Goal: Task Accomplishment & Management: Complete application form

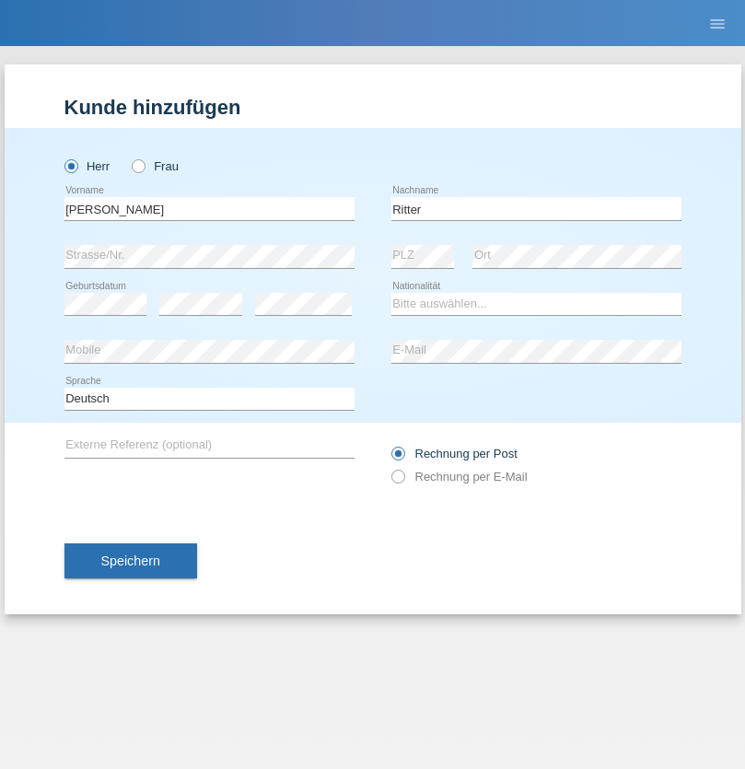
type input "[PERSON_NAME]"
select select "DE"
select select "C"
select select "01"
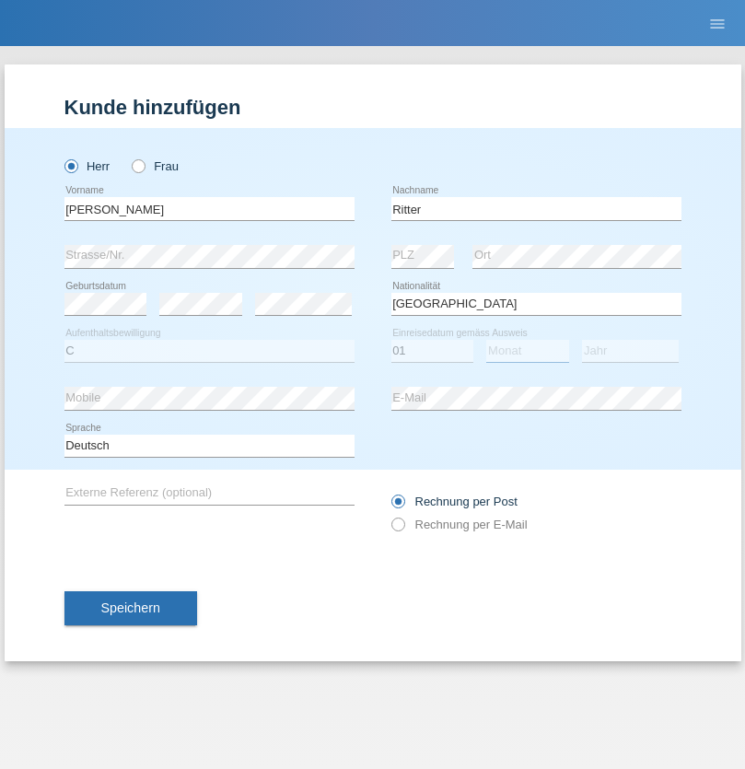
select select "09"
select select "2021"
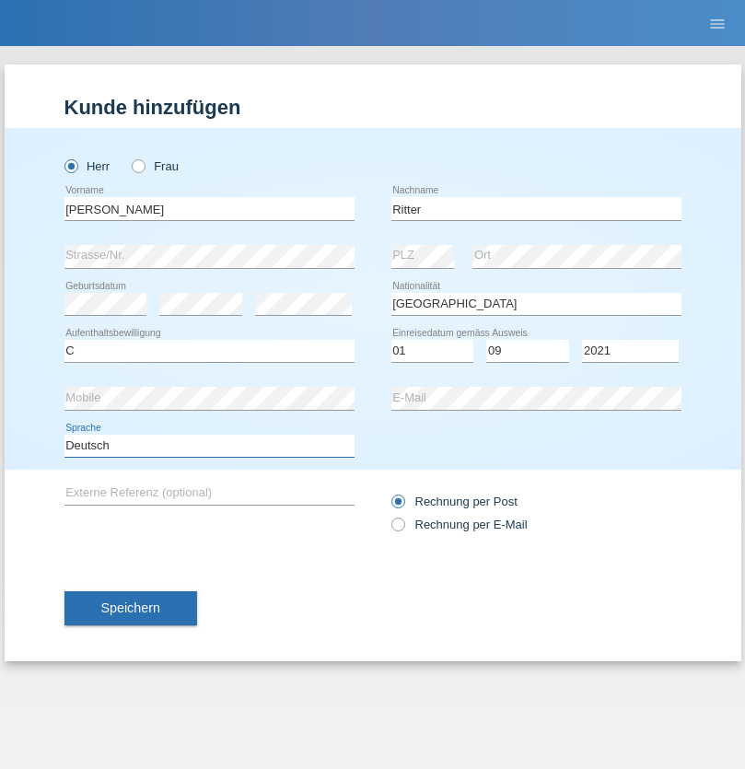
select select "en"
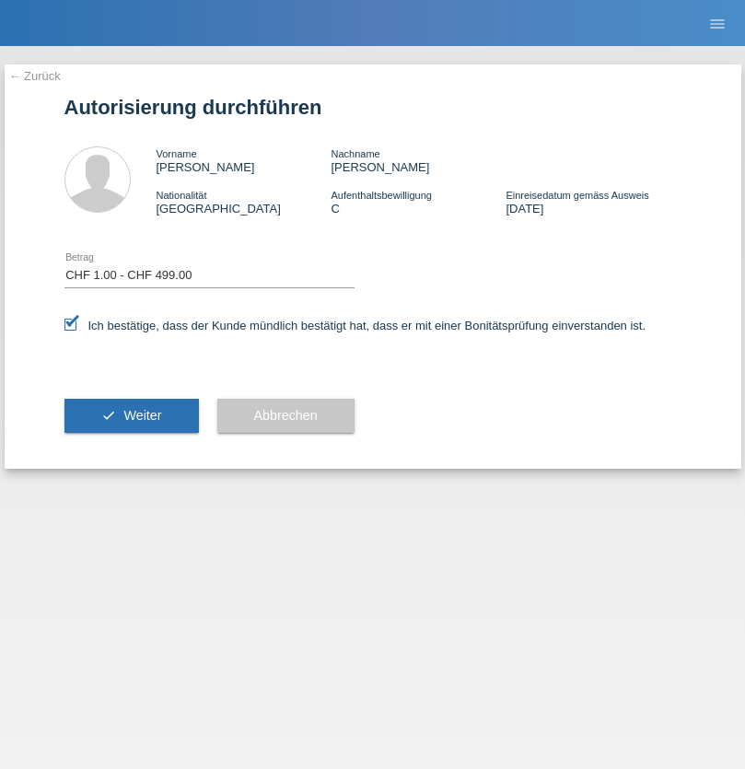
select select "1"
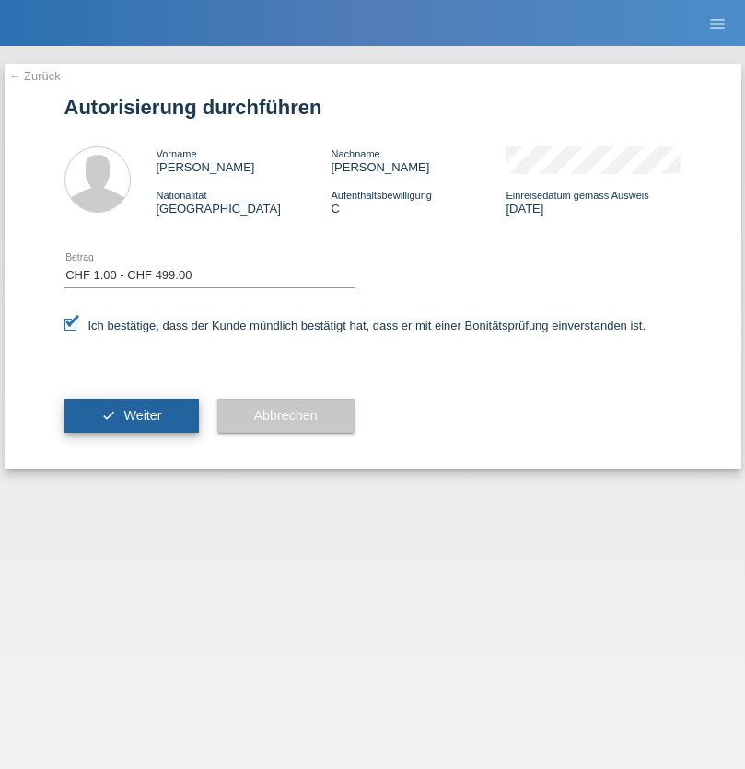
click at [131, 415] on span "Weiter" at bounding box center [142, 415] width 38 height 15
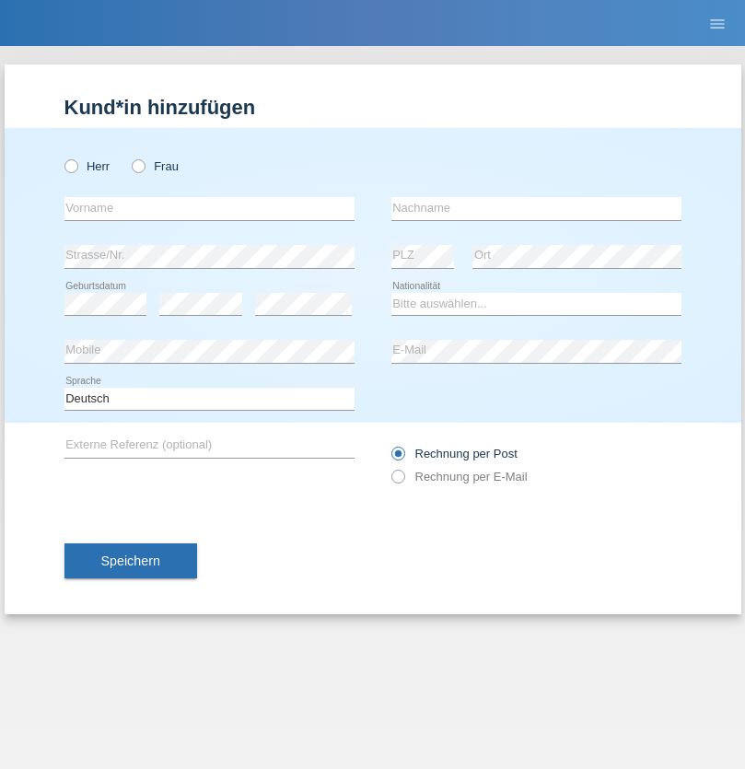
radio input "true"
click at [209, 208] on input "text" at bounding box center [209, 208] width 290 height 23
type input "Ganaj"
click at [536, 208] on input "text" at bounding box center [536, 208] width 290 height 23
type input "Fadil"
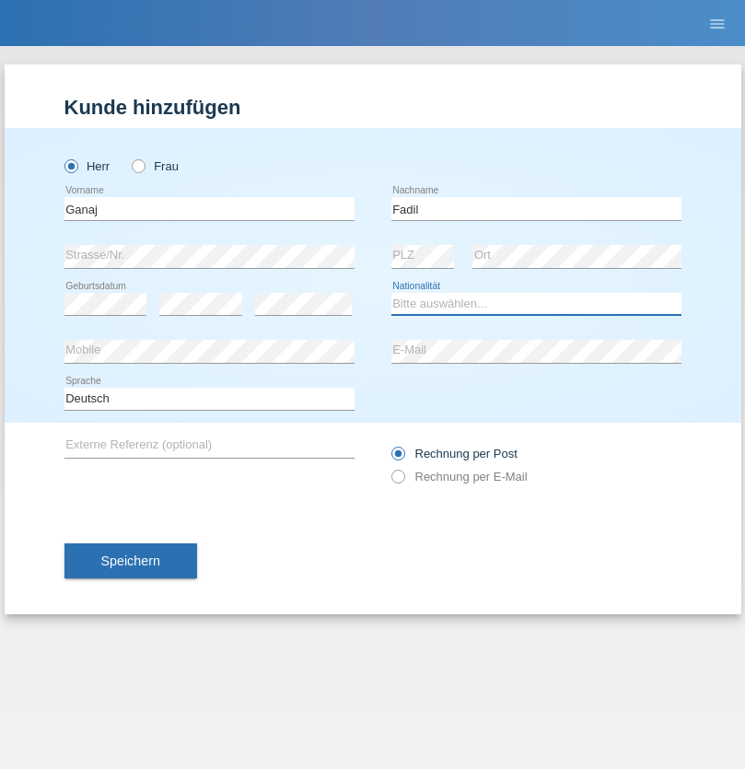
select select "XK"
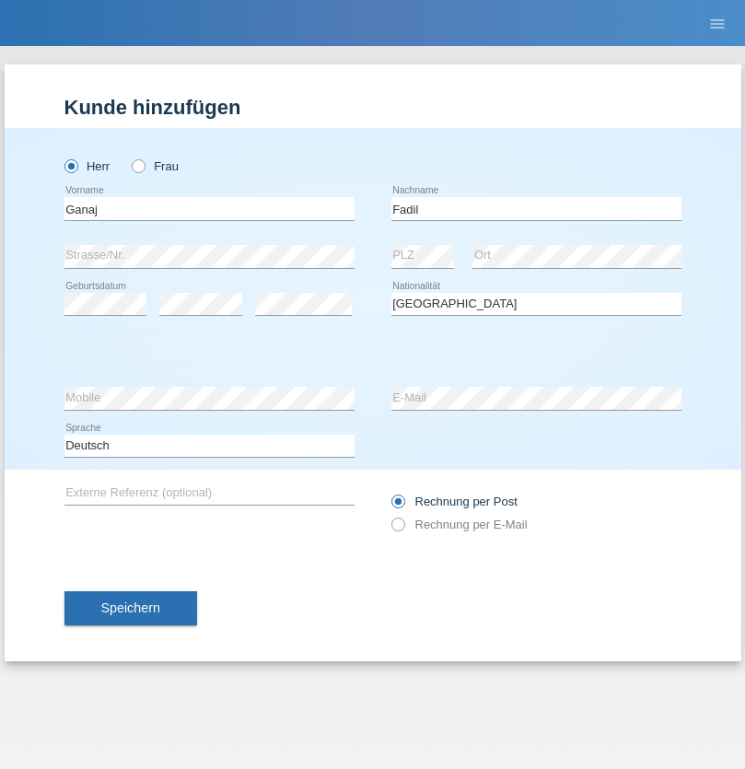
select select "C"
select select "10"
select select "08"
select select "2021"
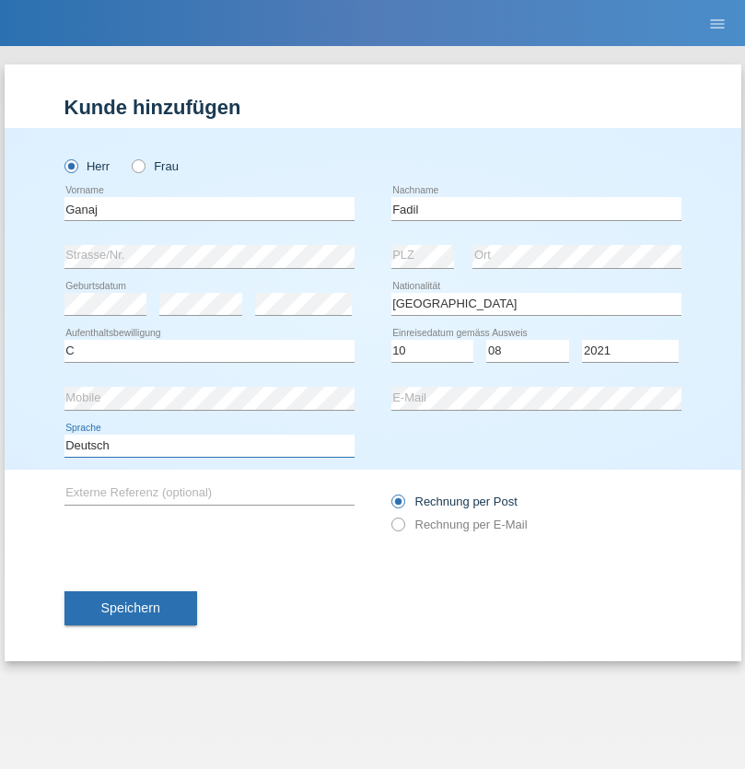
select select "en"
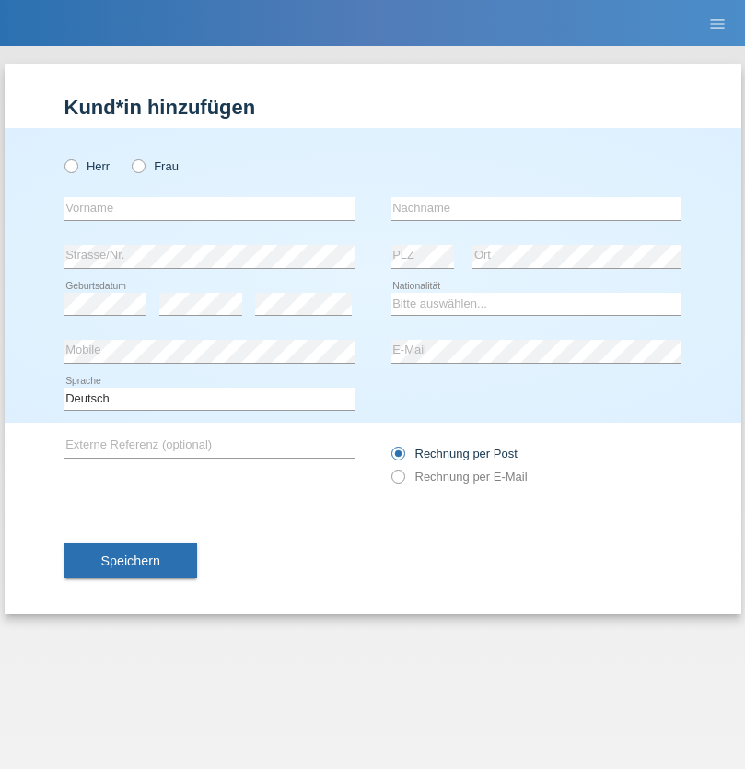
radio input "true"
click at [209, 208] on input "text" at bounding box center [209, 208] width 290 height 23
type input "Ibrahim"
click at [536, 208] on input "text" at bounding box center [536, 208] width 290 height 23
type input "Muja"
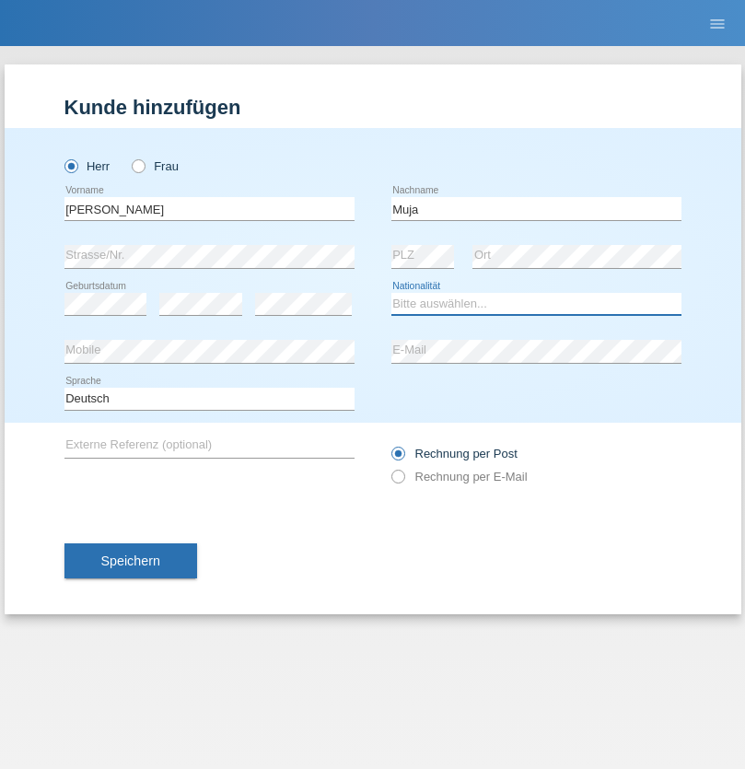
select select "XK"
select select "C"
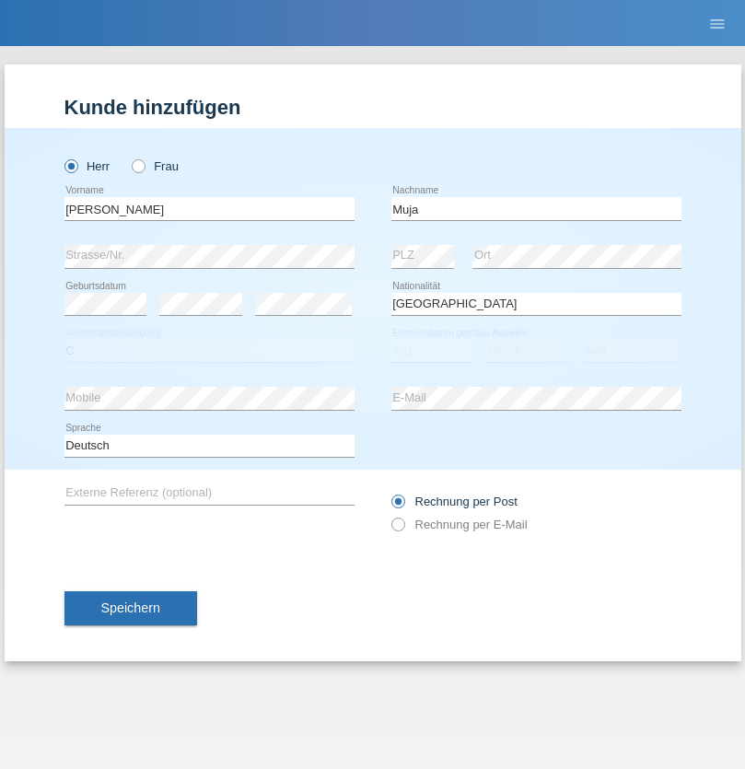
select select "03"
select select "07"
select select "2021"
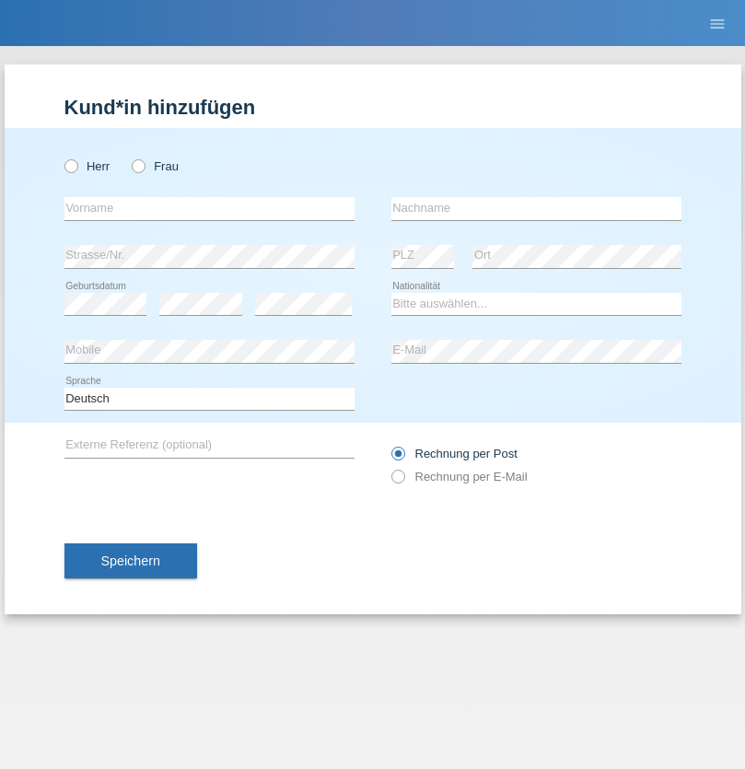
radio input "true"
click at [209, 208] on input "text" at bounding box center [209, 208] width 290 height 23
type input "Thomas"
click at [536, 208] on input "text" at bounding box center [536, 208] width 290 height 23
type input "Berger"
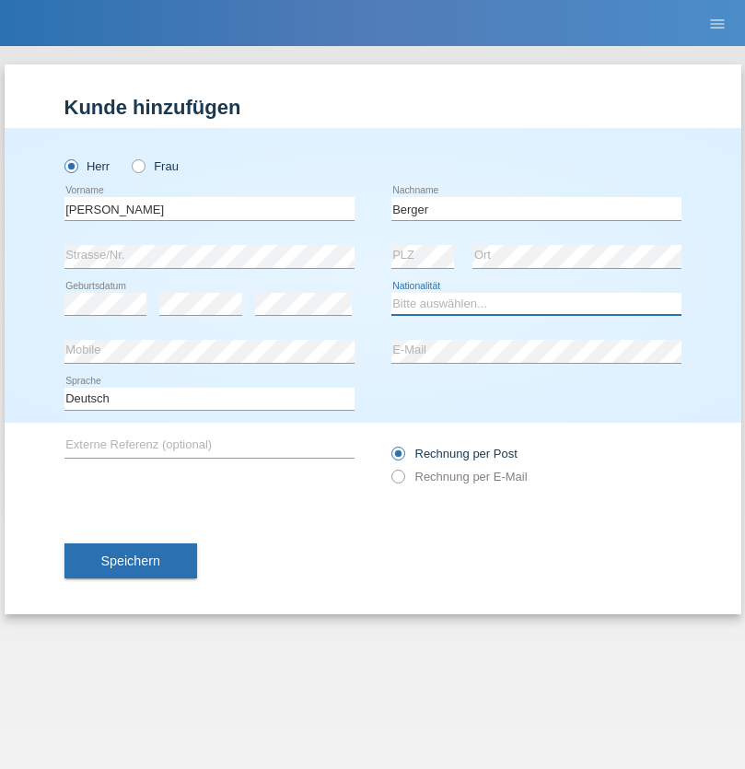
select select "CH"
radio input "true"
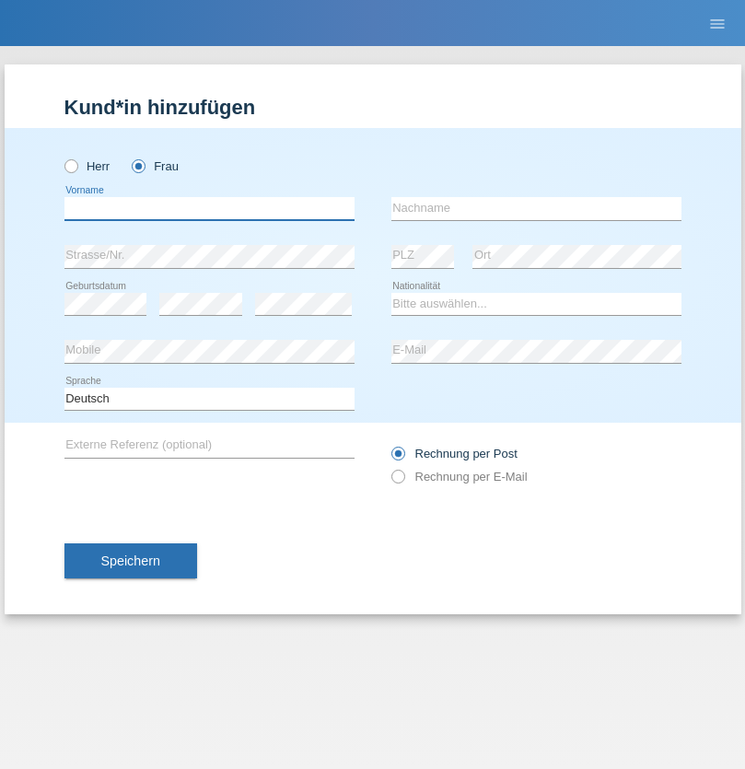
click at [209, 208] on input "text" at bounding box center [209, 208] width 290 height 23
type input "[PERSON_NAME]"
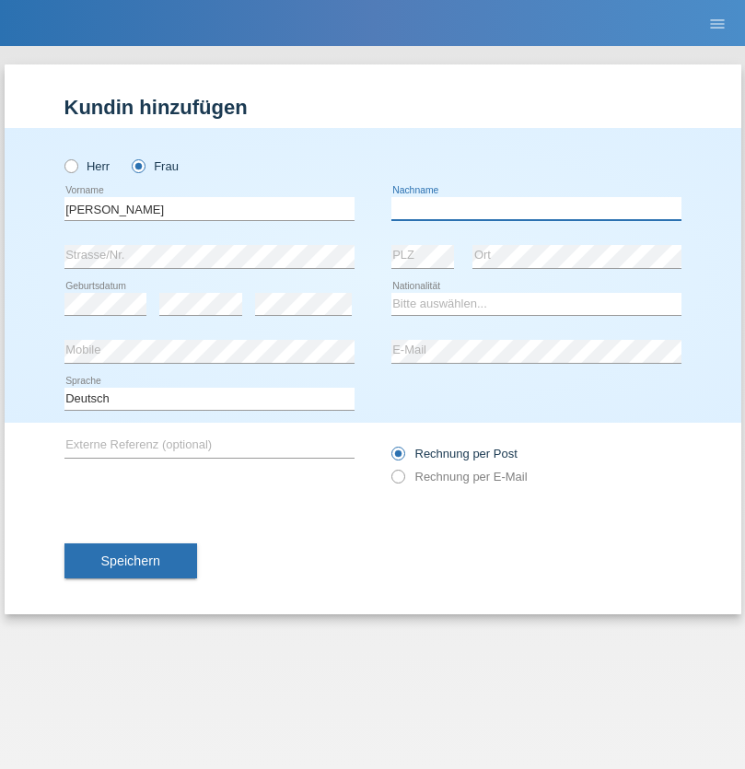
click at [536, 208] on input "text" at bounding box center [536, 208] width 290 height 23
type input "[PERSON_NAME]"
select select "PT"
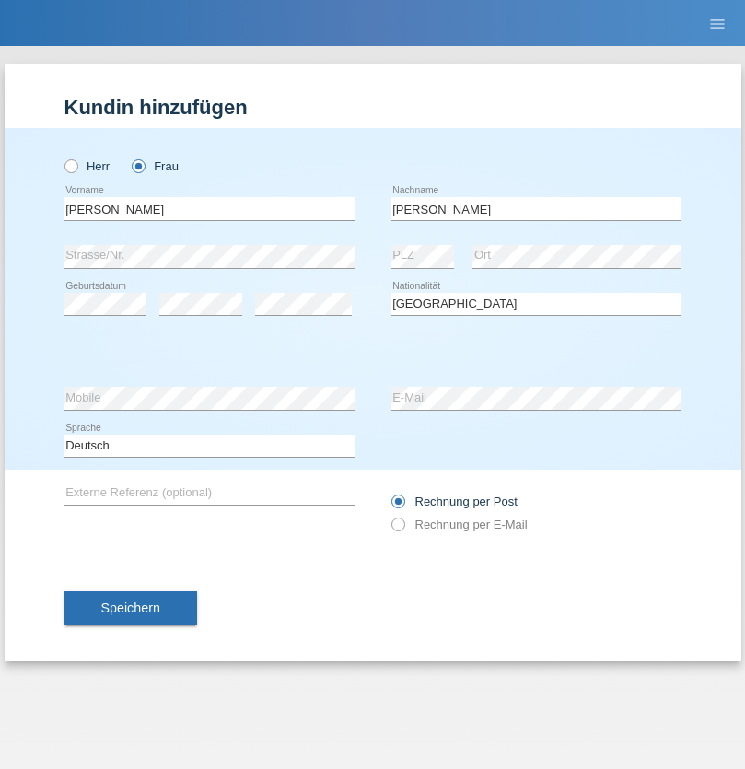
select select "C"
select select "28"
select select "03"
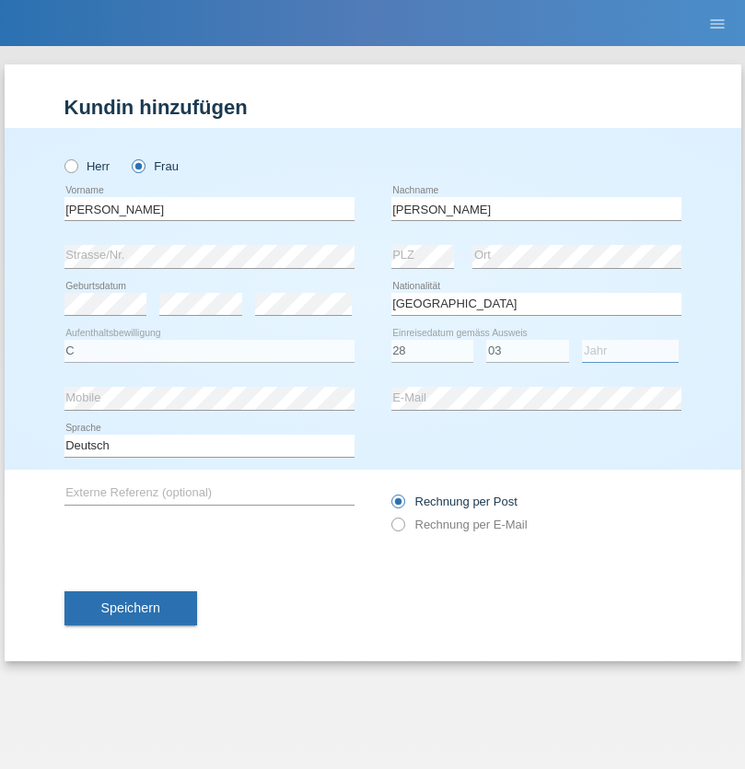
select select "2005"
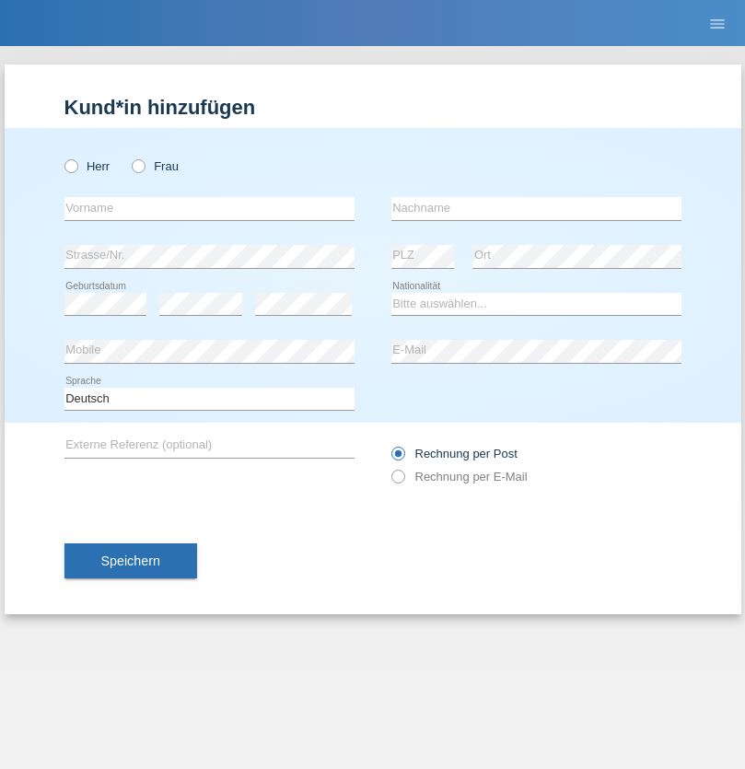
radio input "true"
click at [209, 208] on input "text" at bounding box center [209, 208] width 290 height 23
type input "Teklay"
click at [536, 208] on input "text" at bounding box center [536, 208] width 290 height 23
type input "Fiori"
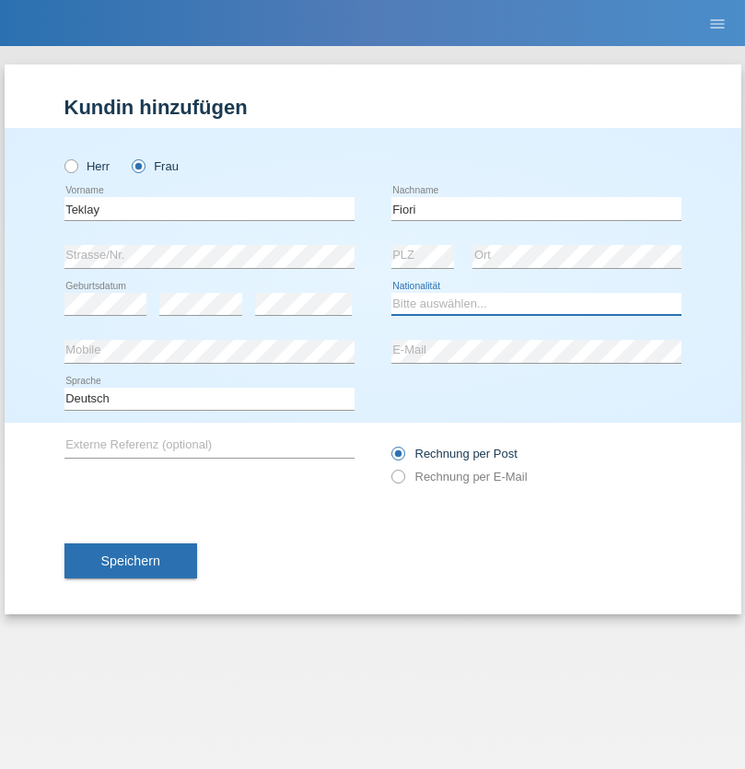
select select "ER"
select select "C"
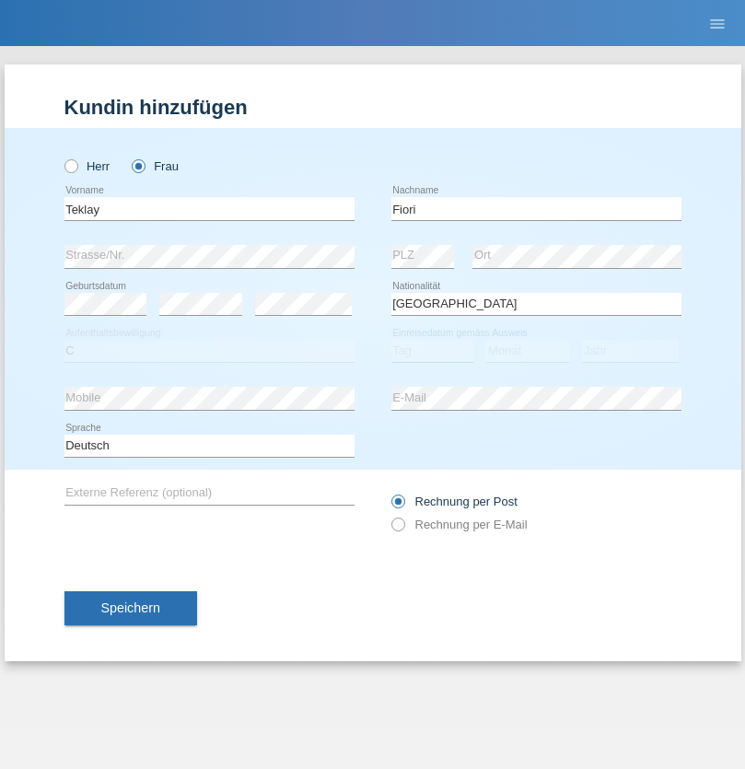
select select "10"
select select "08"
select select "2021"
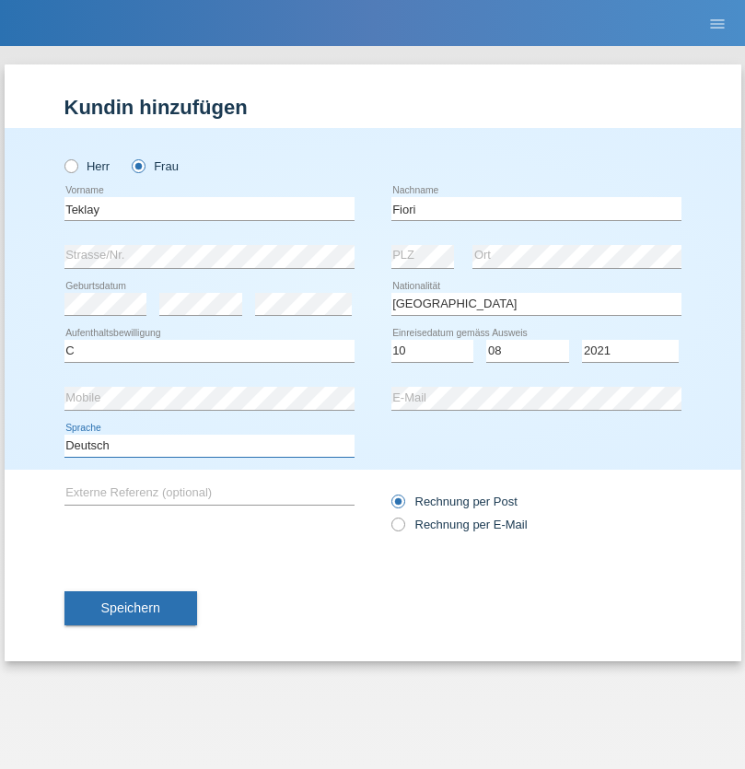
select select "en"
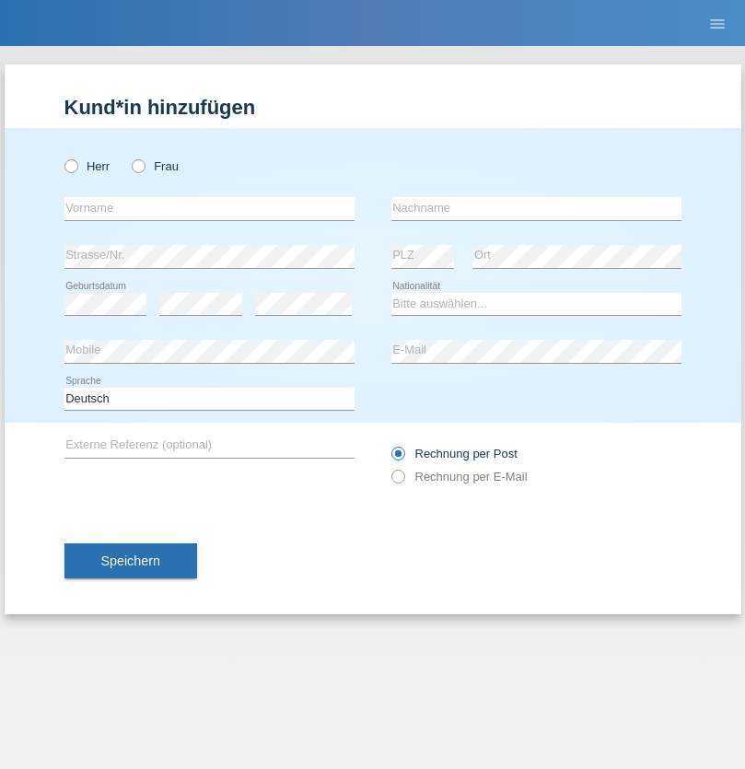
radio input "true"
click at [209, 208] on input "text" at bounding box center [209, 208] width 290 height 23
type input "Sadia"
click at [536, 208] on input "text" at bounding box center [536, 208] width 290 height 23
type input "Nejmaoui"
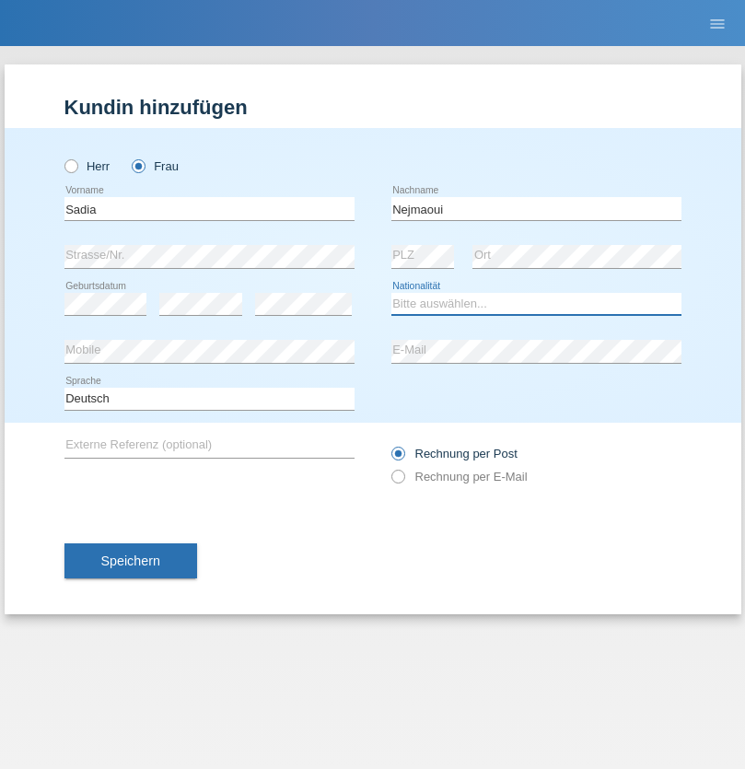
select select "MA"
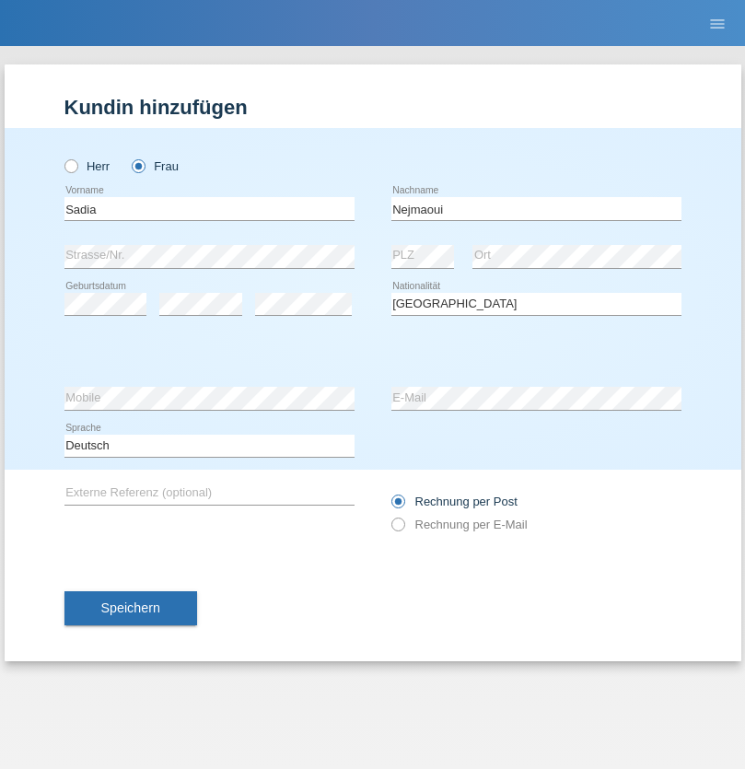
select select "C"
select select "01"
select select "06"
select select "1964"
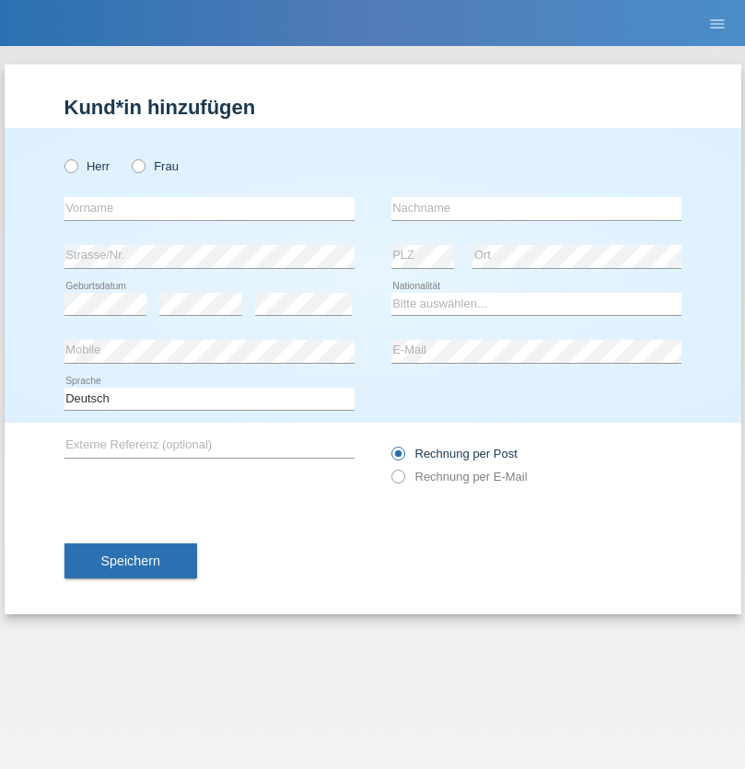
radio input "true"
click at [209, 208] on input "text" at bounding box center [209, 208] width 290 height 23
type input "Carlos"
click at [536, 208] on input "text" at bounding box center [536, 208] width 290 height 23
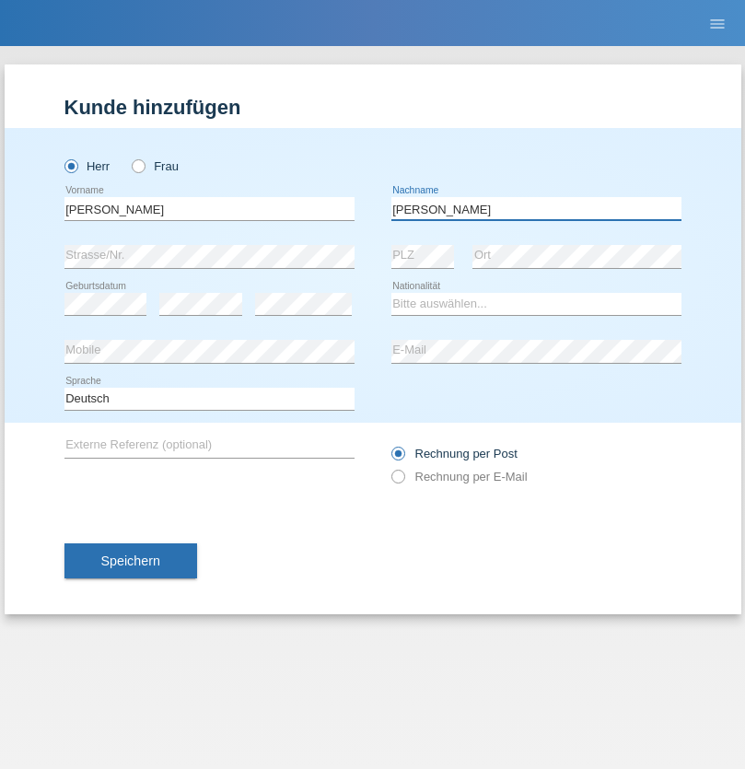
type input "Nobrega"
select select "CH"
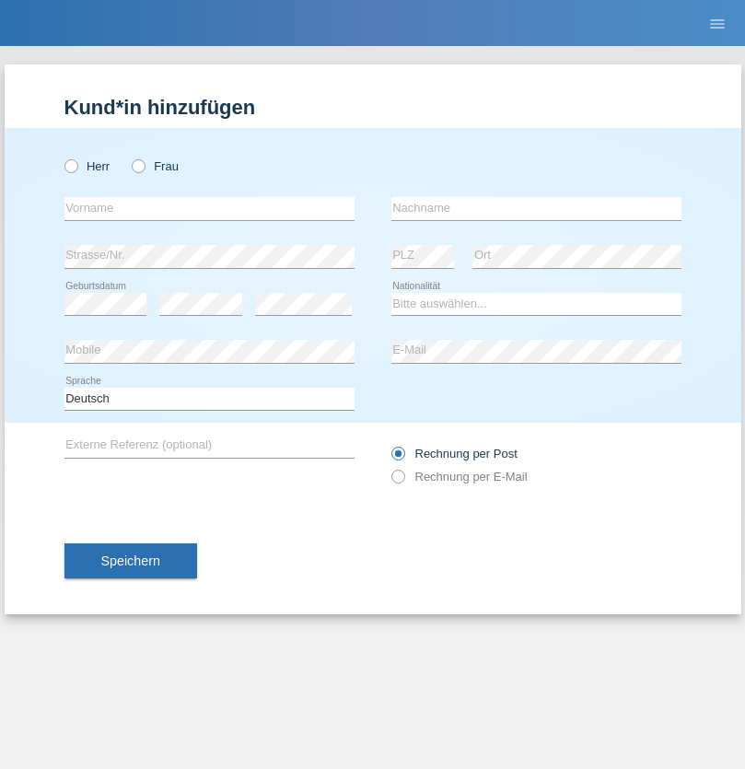
radio input "true"
click at [209, 208] on input "text" at bounding box center [209, 208] width 290 height 23
type input "Thivagaran"
click at [536, 208] on input "text" at bounding box center [536, 208] width 290 height 23
type input "Selvanayagam"
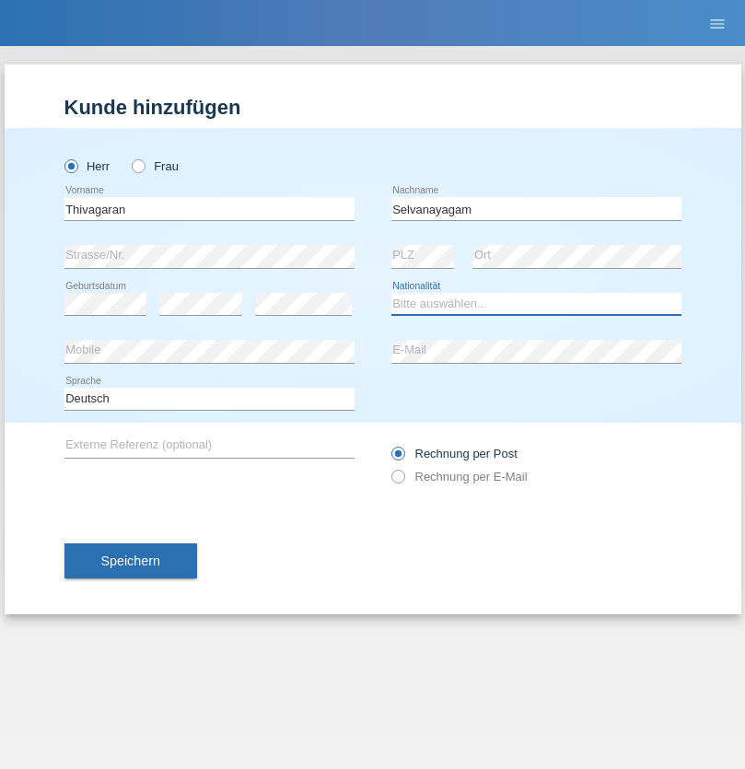
select select "LK"
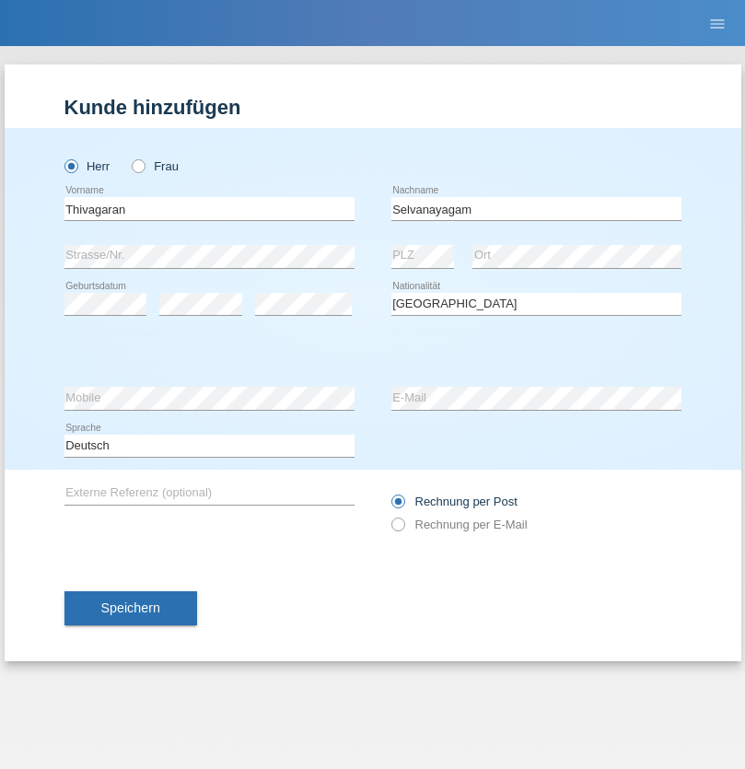
select select "C"
select select "23"
select select "03"
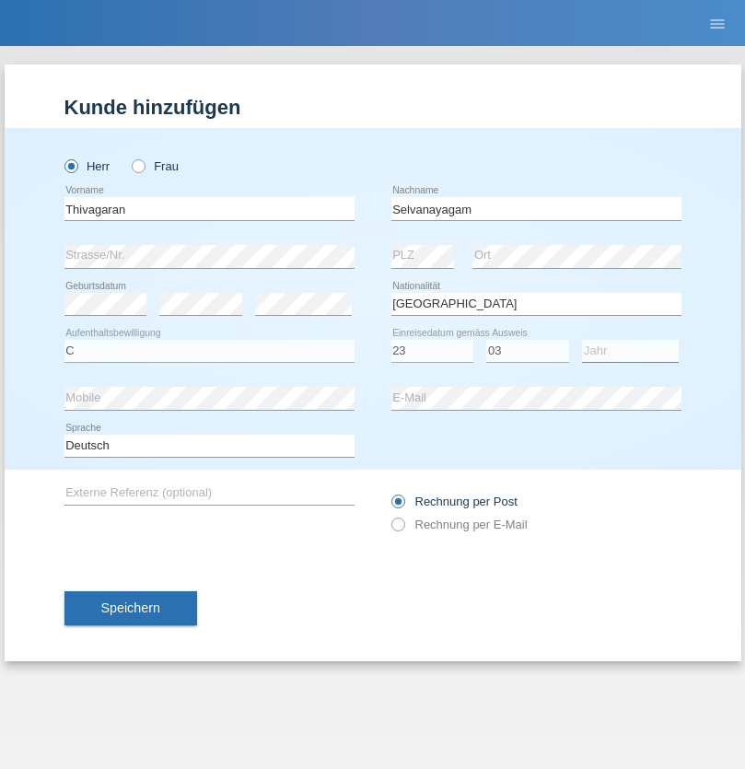
select select "2021"
select select "en"
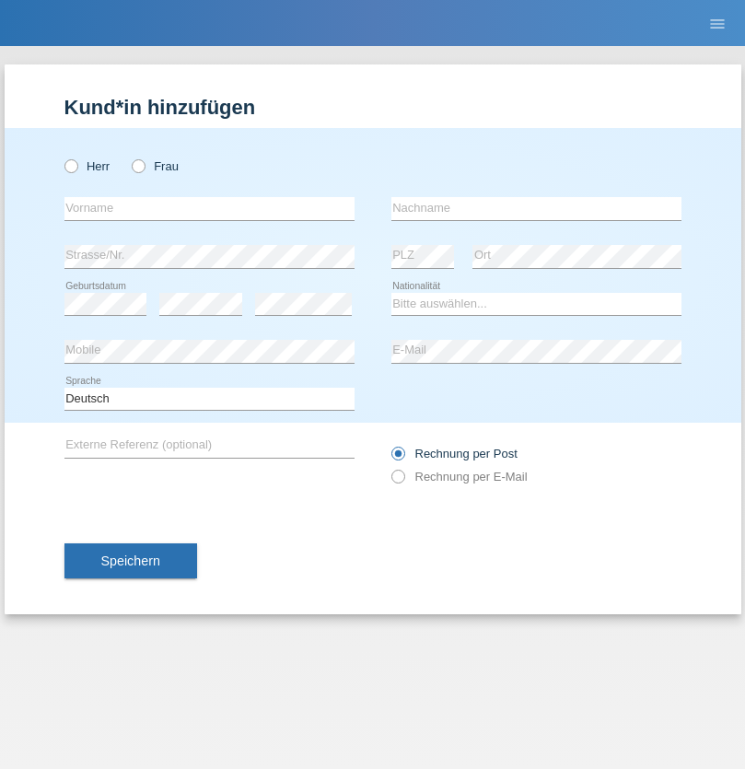
radio input "true"
click at [209, 208] on input "text" at bounding box center [209, 208] width 290 height 23
type input "Monika"
click at [536, 208] on input "text" at bounding box center [536, 208] width 290 height 23
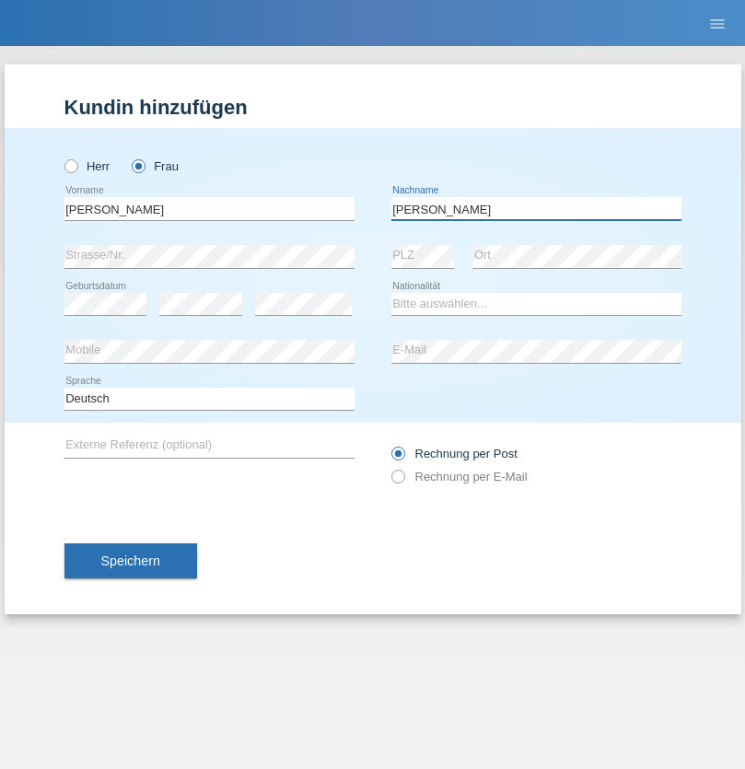
type input "Keller"
select select "CH"
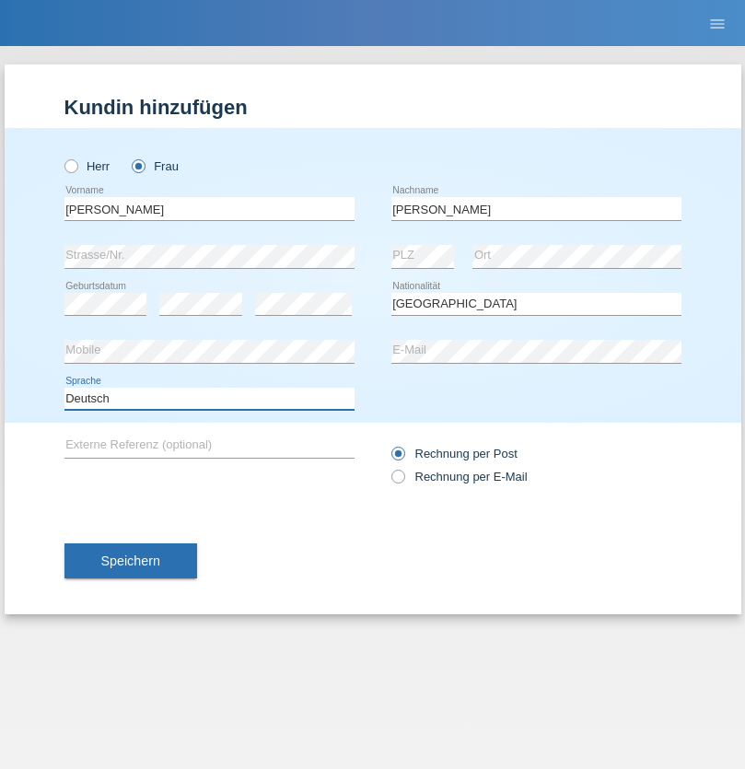
select select "en"
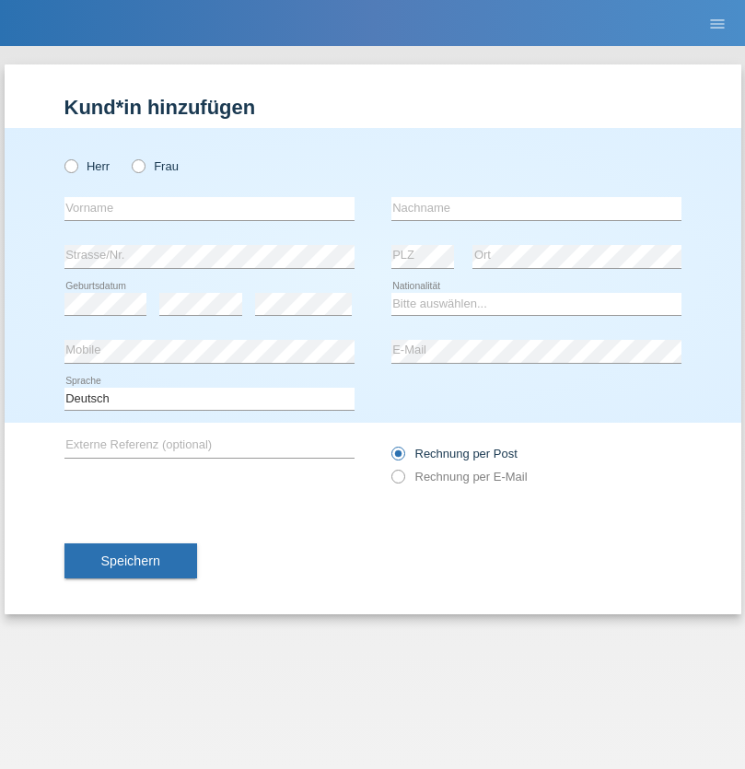
radio input "true"
click at [209, 208] on input "text" at bounding box center [209, 208] width 290 height 23
type input "Tymur"
click at [536, 208] on input "text" at bounding box center [536, 208] width 290 height 23
type input "Hunderchuk"
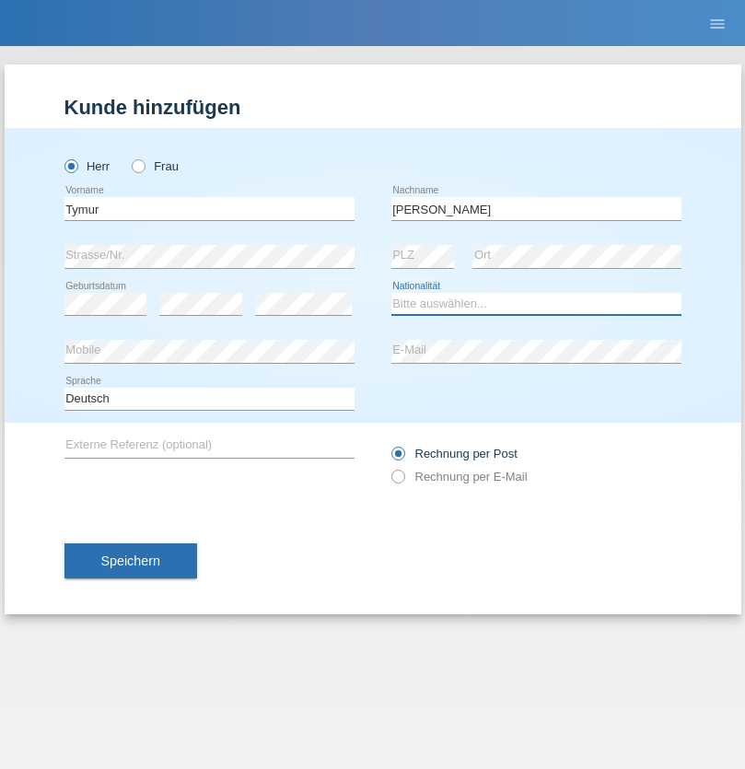
select select "UA"
select select "C"
select select "20"
select select "08"
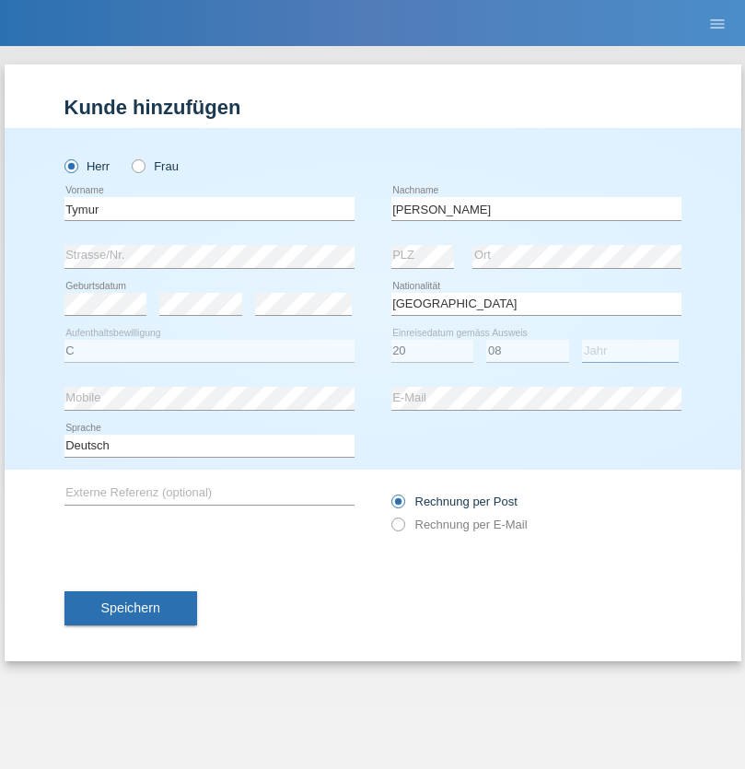
select select "2021"
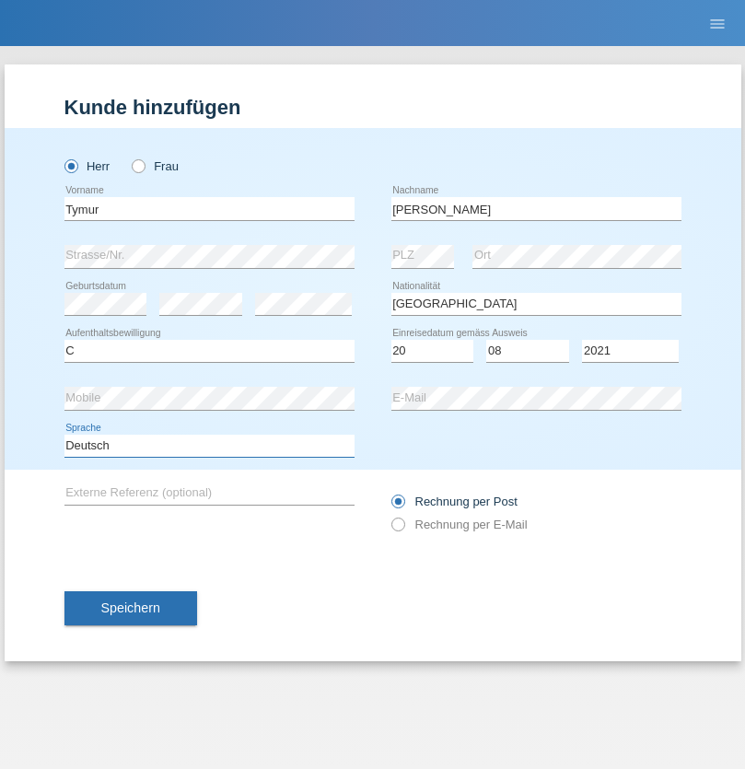
select select "en"
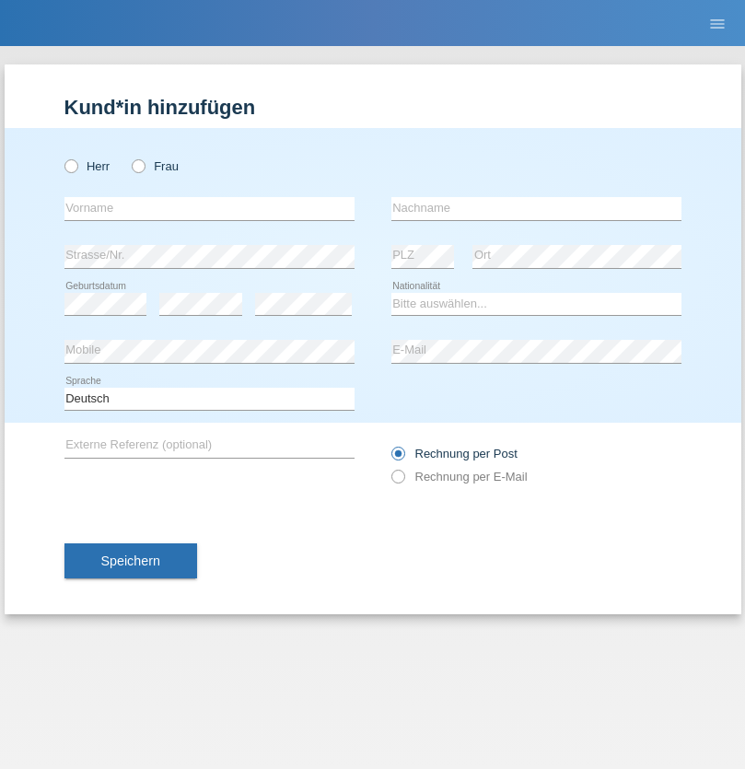
radio input "true"
click at [209, 208] on input "text" at bounding box center [209, 208] width 290 height 23
type input "Tymur"
click at [536, 208] on input "text" at bounding box center [536, 208] width 290 height 23
type input "Hunderchuj"
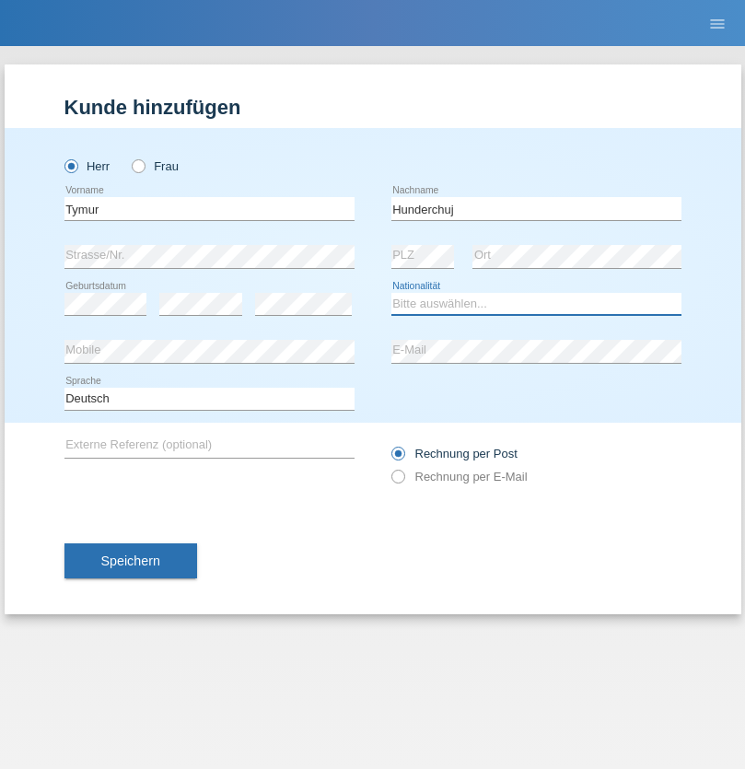
select select "UA"
select select "C"
select select "20"
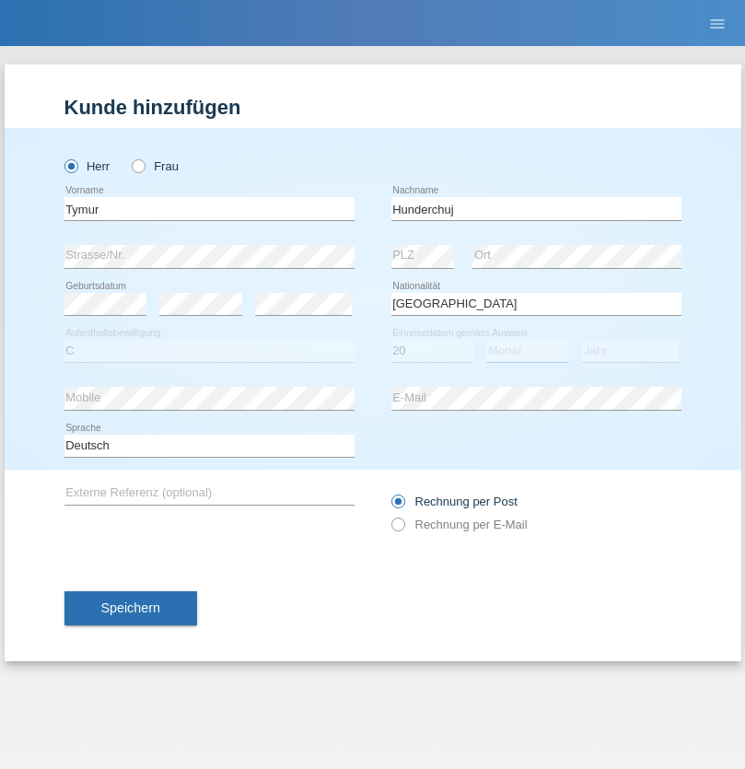
select select "08"
select select "2021"
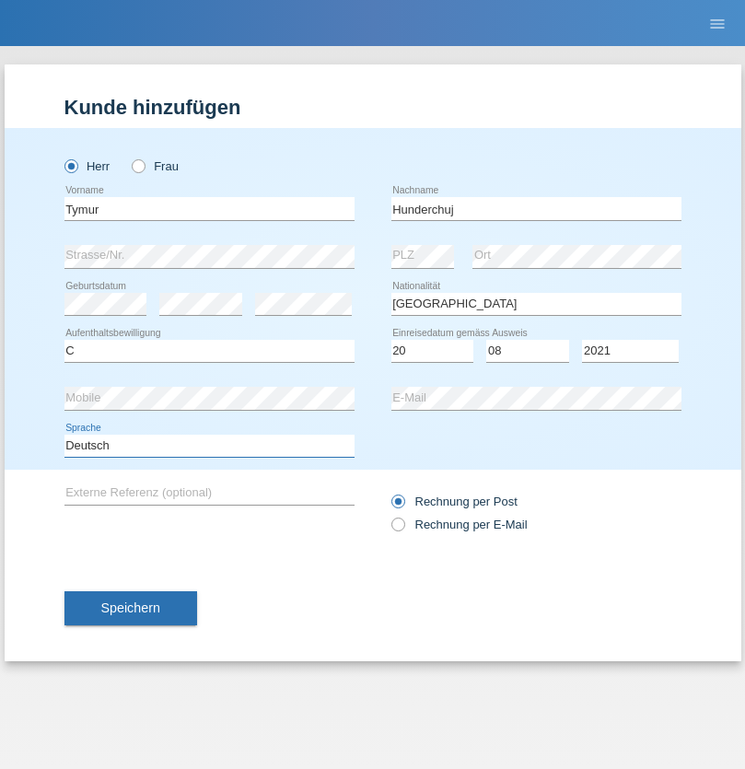
select select "en"
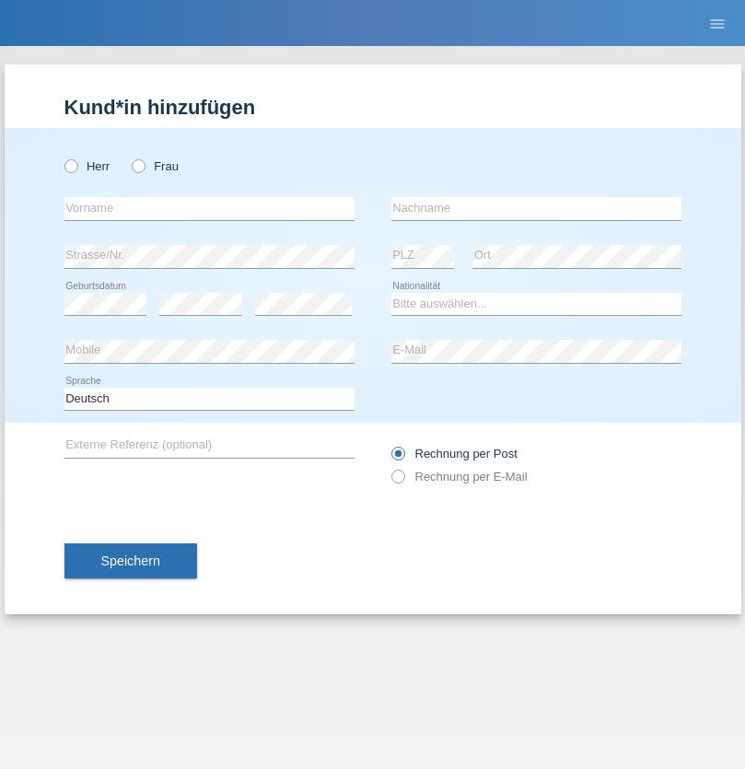
radio input "true"
click at [209, 208] on input "text" at bounding box center [209, 208] width 290 height 23
type input "[PERSON_NAME]"
click at [536, 208] on input "text" at bounding box center [536, 208] width 290 height 23
type input "Tropp"
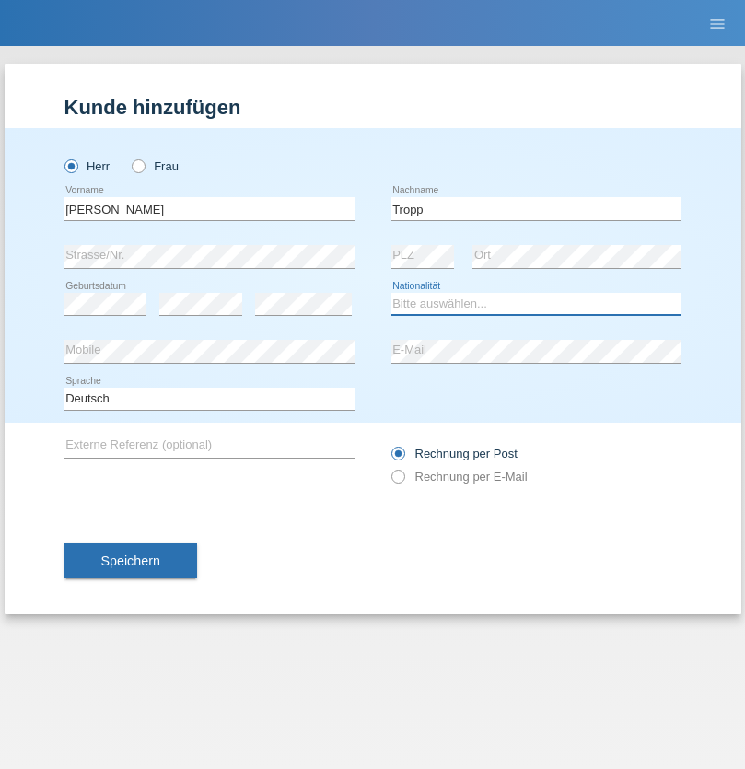
select select "SK"
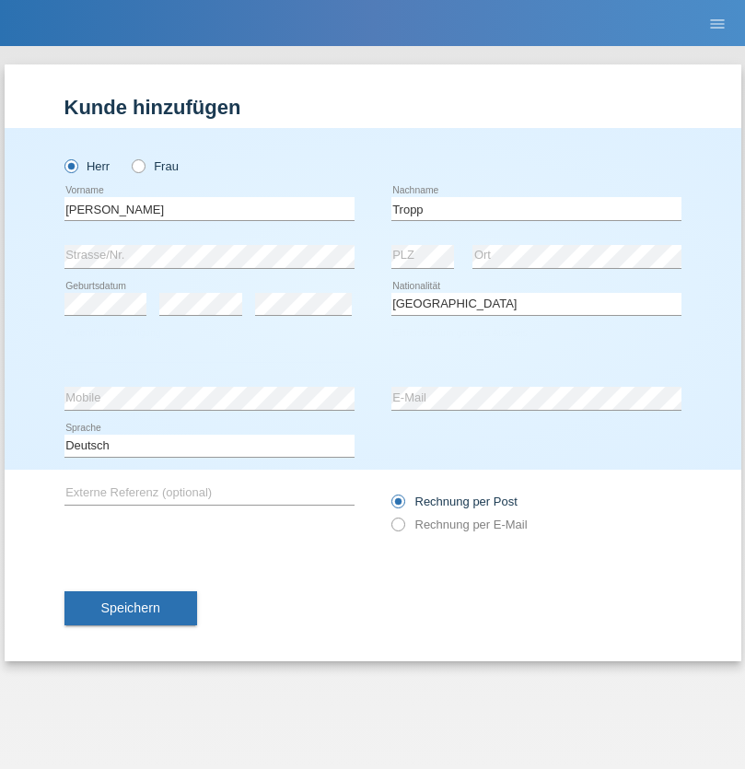
select select "C"
select select "10"
select select "08"
select select "2021"
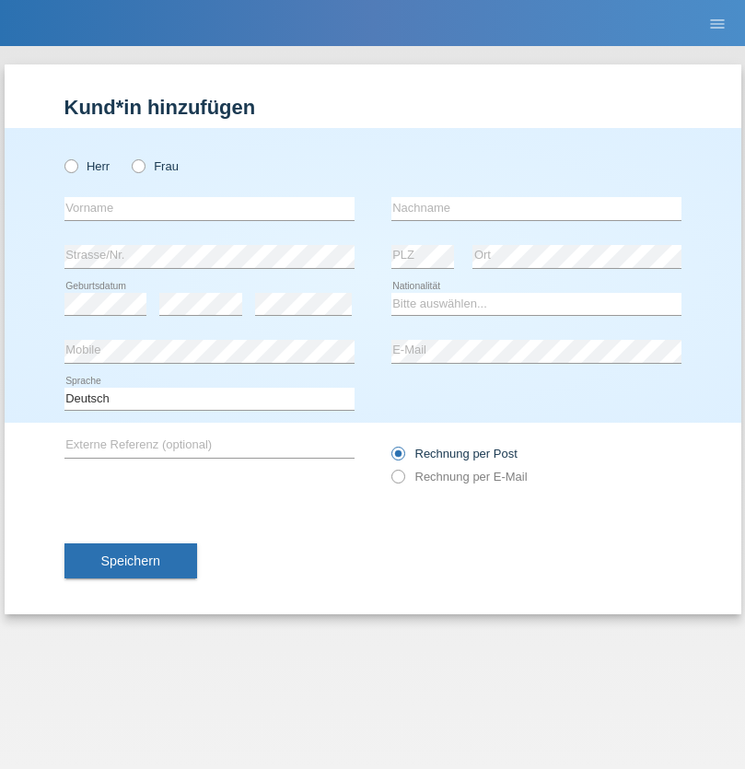
radio input "true"
click at [209, 208] on input "text" at bounding box center [209, 208] width 290 height 23
type input "[PERSON_NAME]"
click at [536, 208] on input "text" at bounding box center [536, 208] width 290 height 23
type input "Ringle"
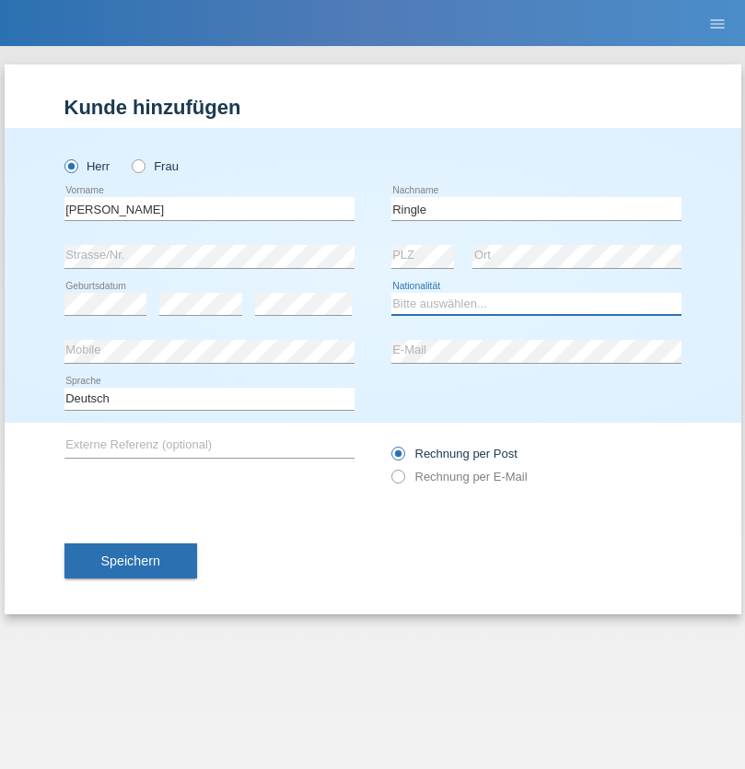
select select "DE"
select select "C"
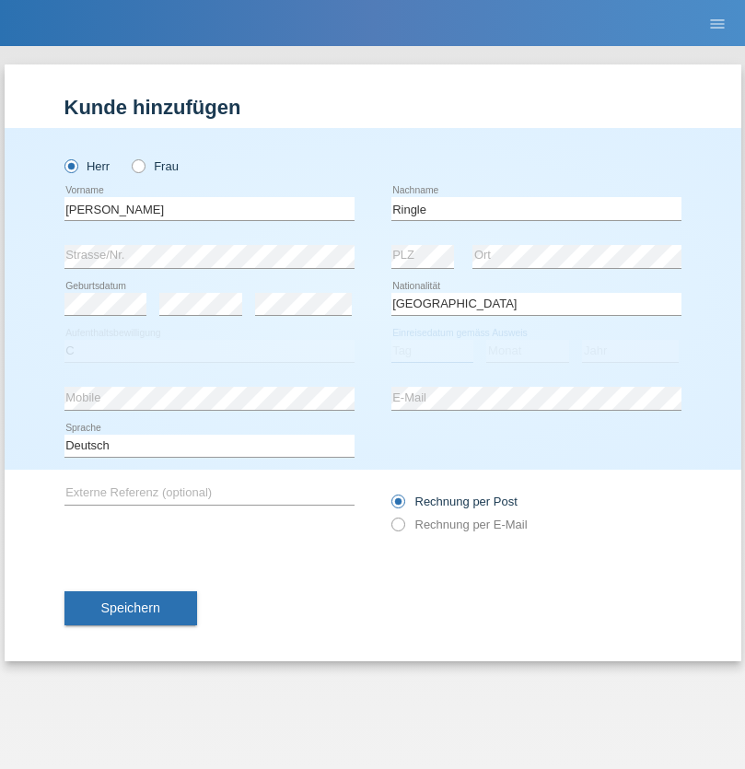
select select "06"
select select "01"
select select "2021"
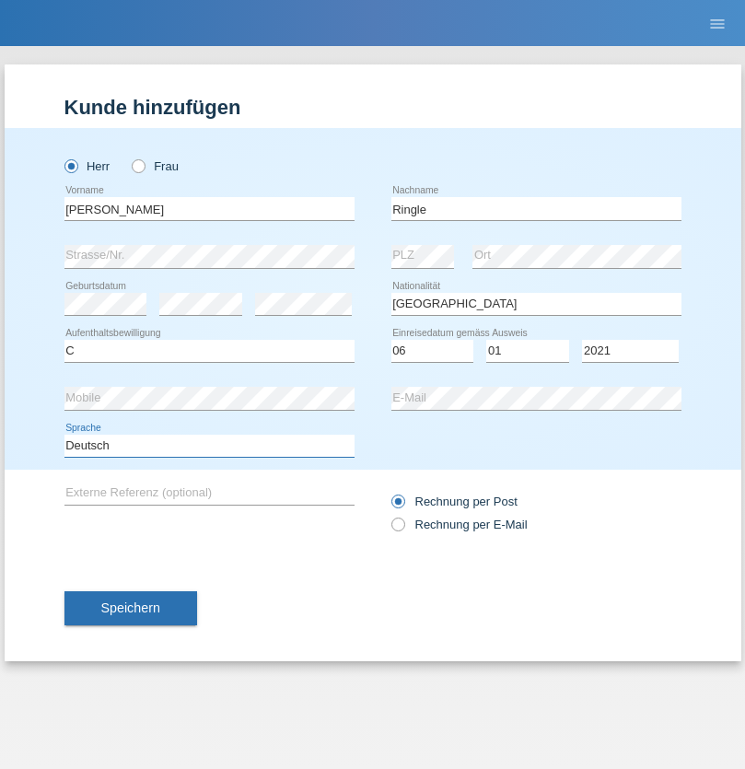
select select "en"
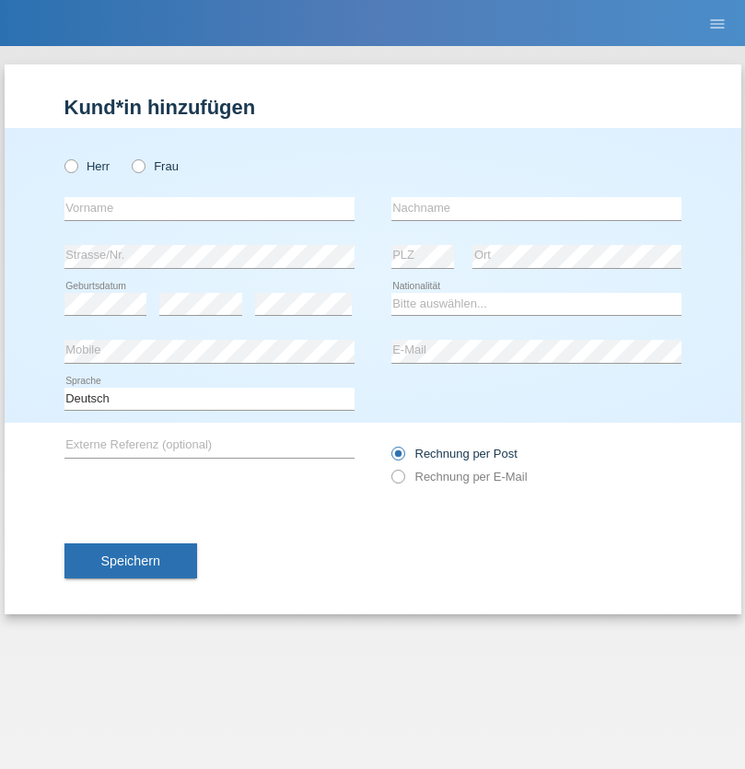
radio input "true"
click at [209, 208] on input "text" at bounding box center [209, 208] width 290 height 23
type input "Junior"
click at [536, 208] on input "text" at bounding box center [536, 208] width 290 height 23
type input "Mauricio"
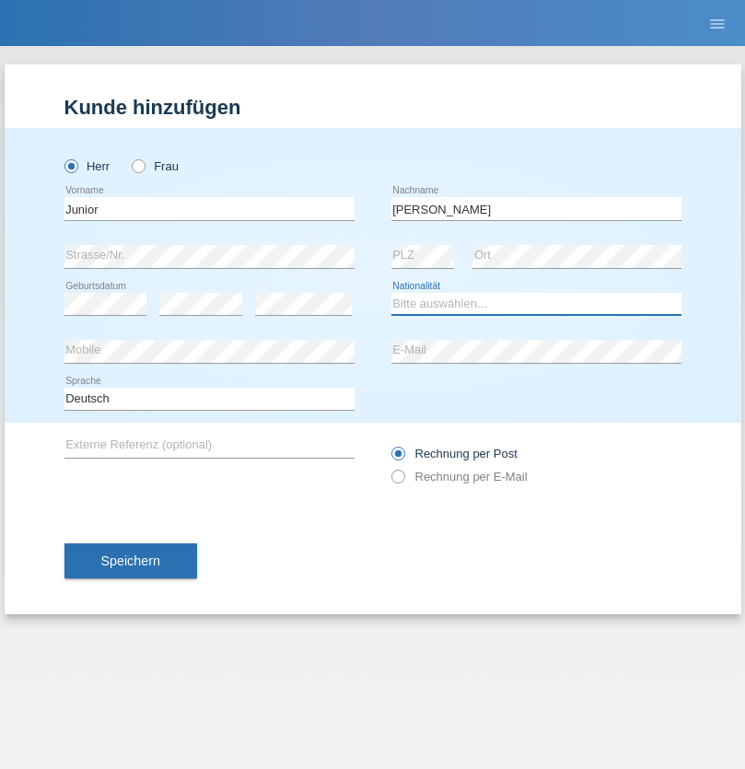
select select "CH"
radio input "true"
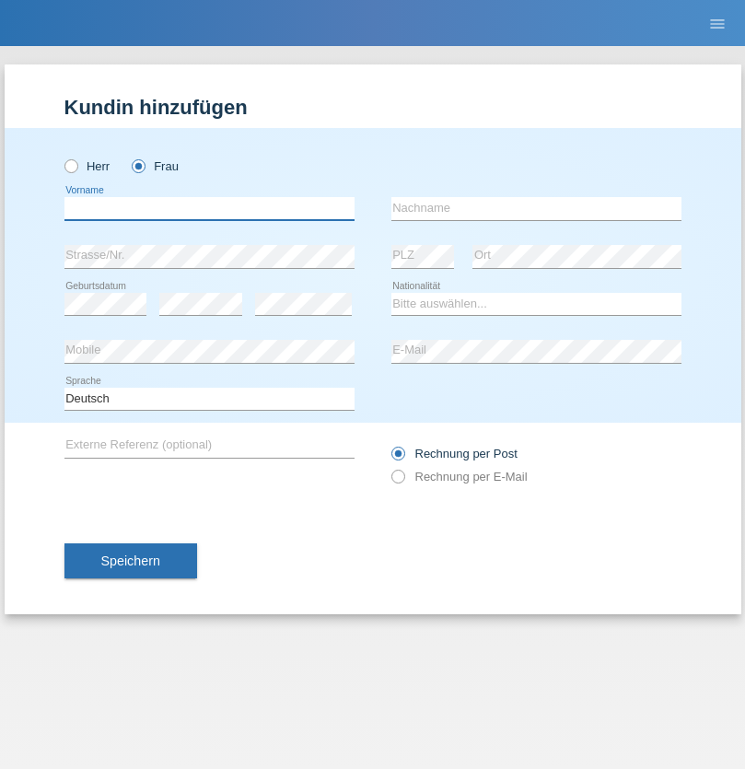
click at [209, 208] on input "text" at bounding box center [209, 208] width 290 height 23
type input "Maria Fernanda"
click at [536, 208] on input "text" at bounding box center [536, 208] width 290 height 23
type input "Knusel Campillo"
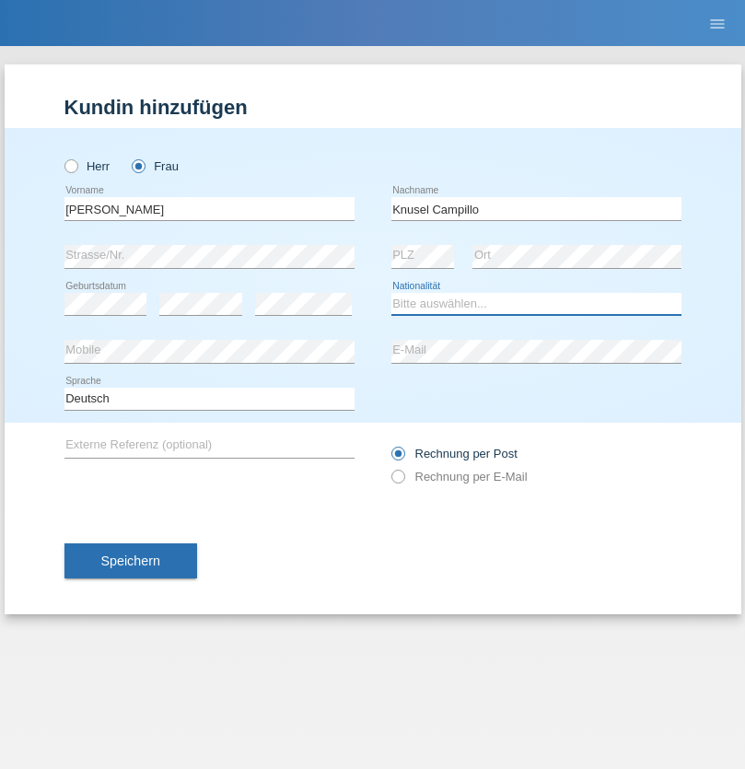
select select "CH"
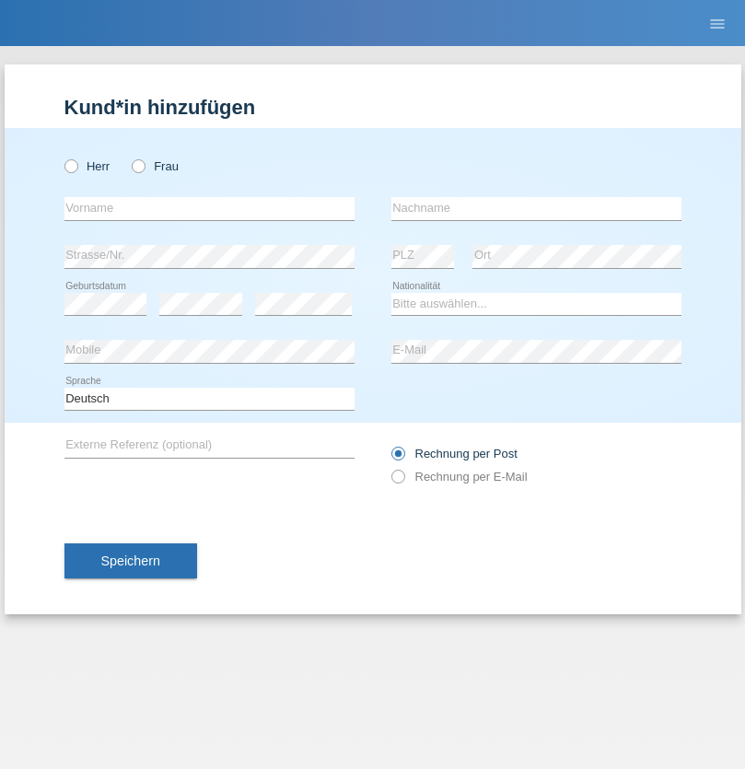
radio input "true"
click at [209, 208] on input "text" at bounding box center [209, 208] width 290 height 23
type input "Beqiri"
click at [536, 208] on input "text" at bounding box center [536, 208] width 290 height 23
type input "Shpresa"
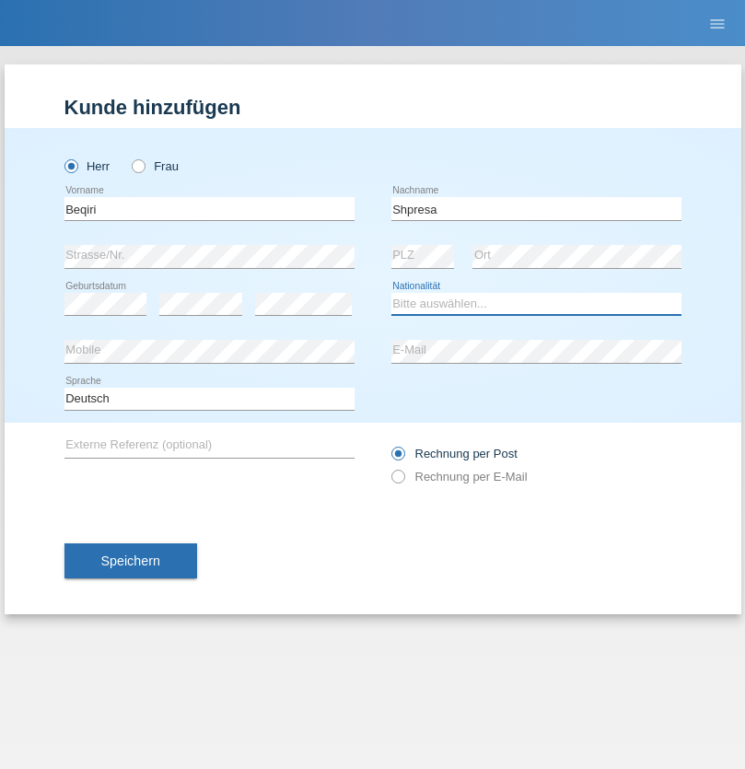
select select "XK"
select select "C"
select select "08"
select select "02"
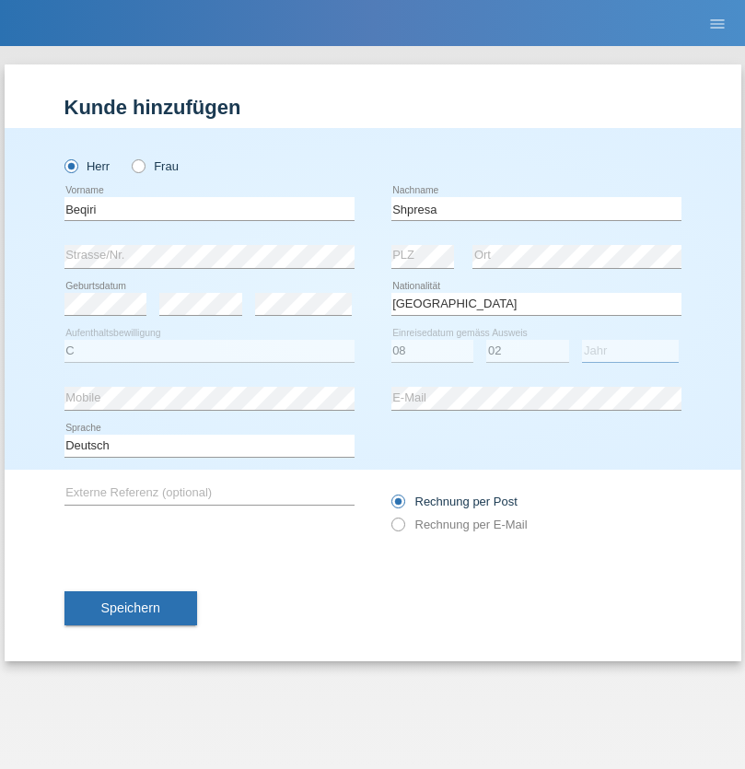
select select "1979"
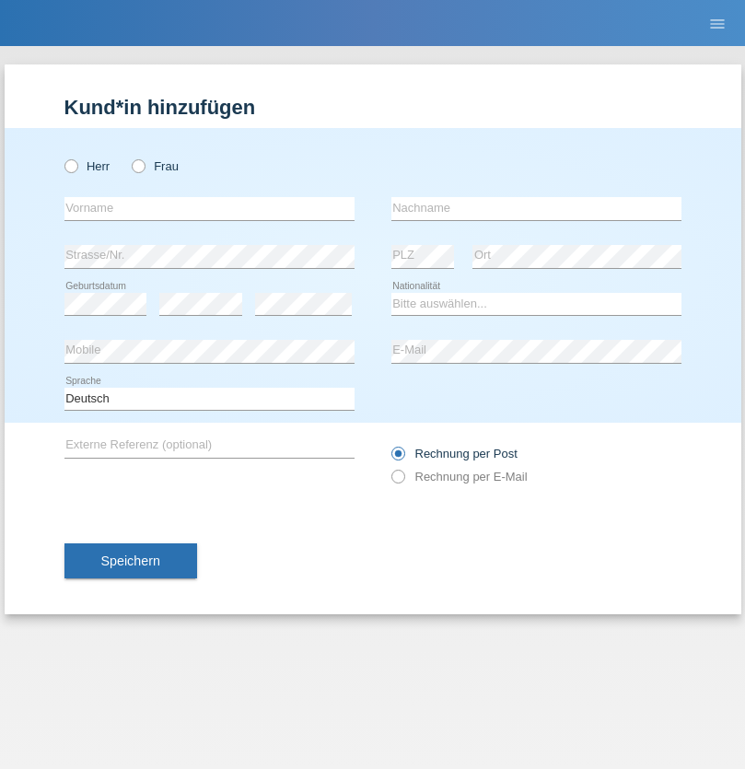
radio input "true"
click at [209, 208] on input "text" at bounding box center [209, 208] width 290 height 23
type input "Timo"
click at [536, 208] on input "text" at bounding box center [536, 208] width 290 height 23
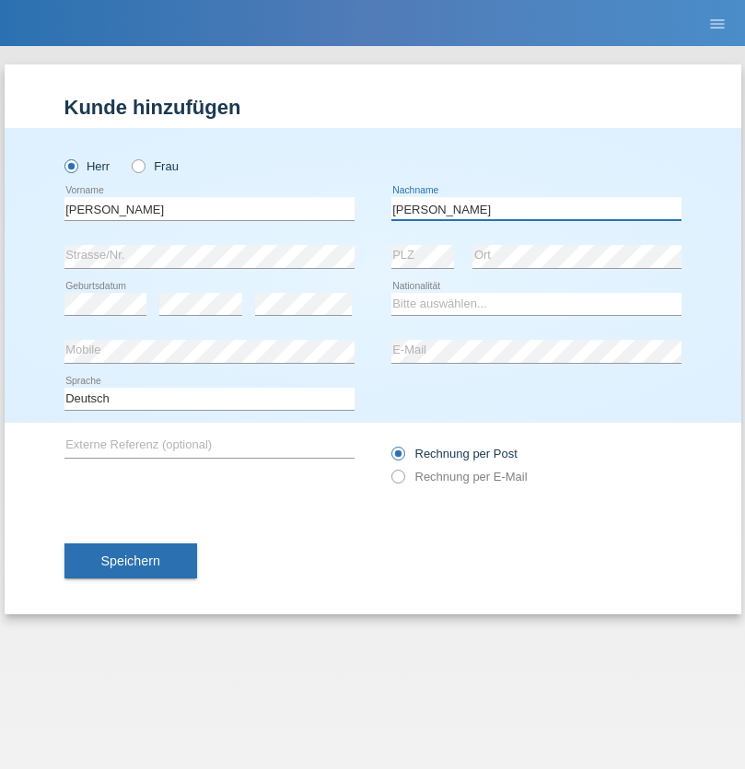
type input "Ledermann"
select select "CH"
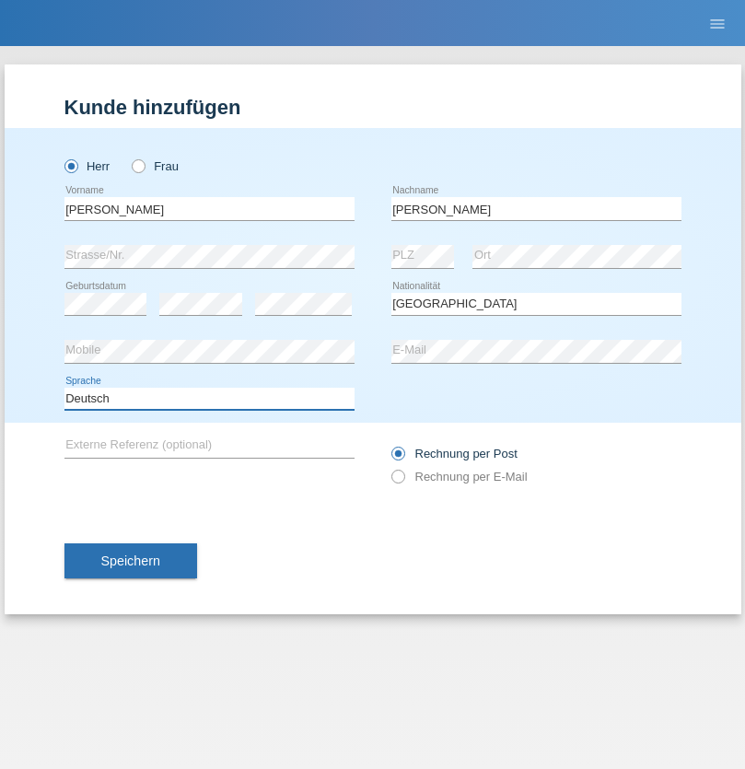
select select "en"
